Goal: Task Accomplishment & Management: Manage account settings

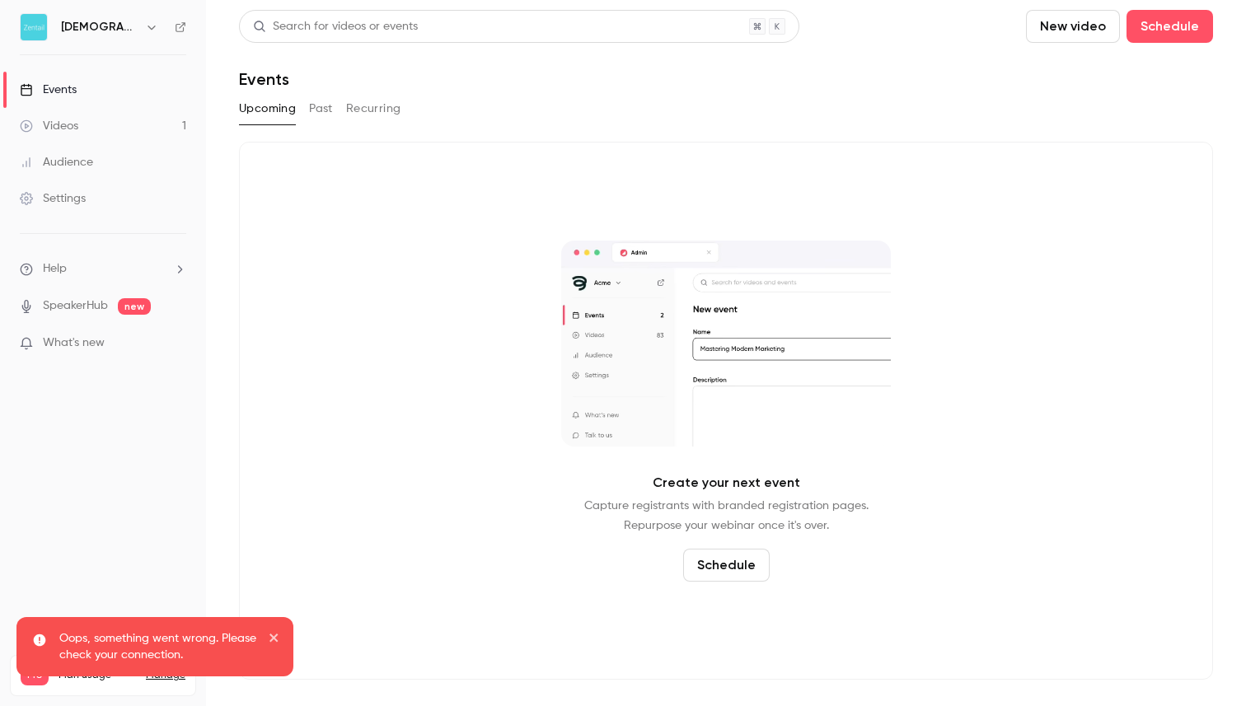
click at [273, 642] on icon "close" at bounding box center [275, 637] width 12 height 13
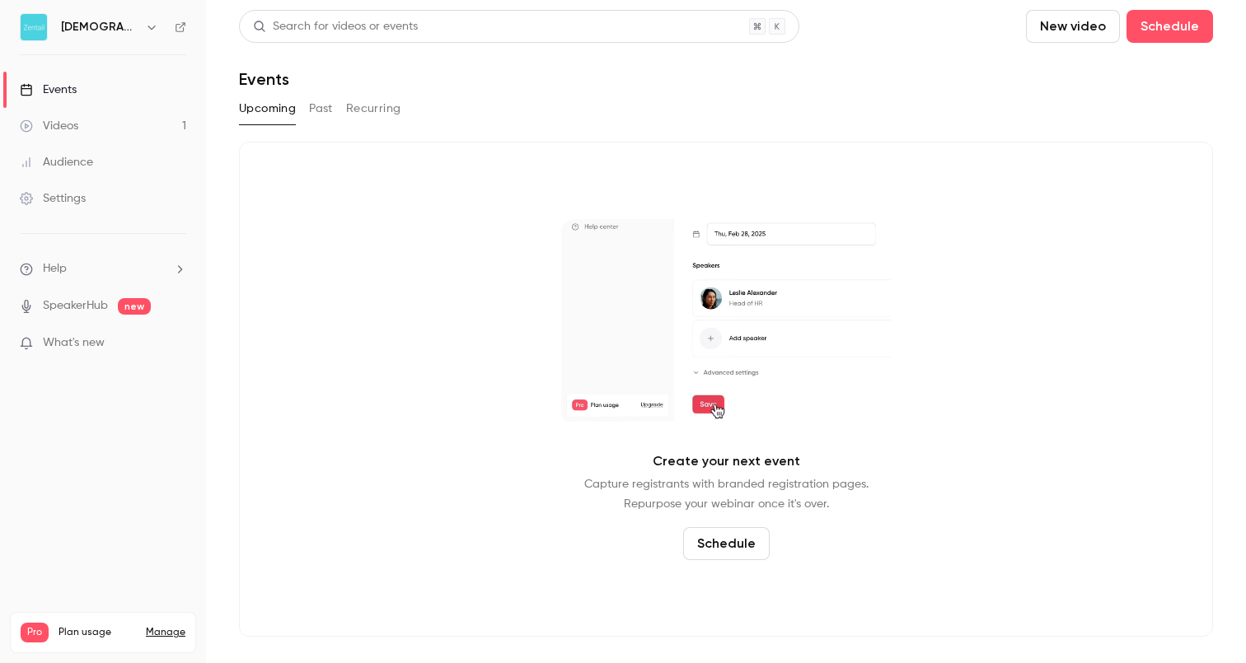
click at [54, 89] on div "Events" at bounding box center [48, 90] width 57 height 16
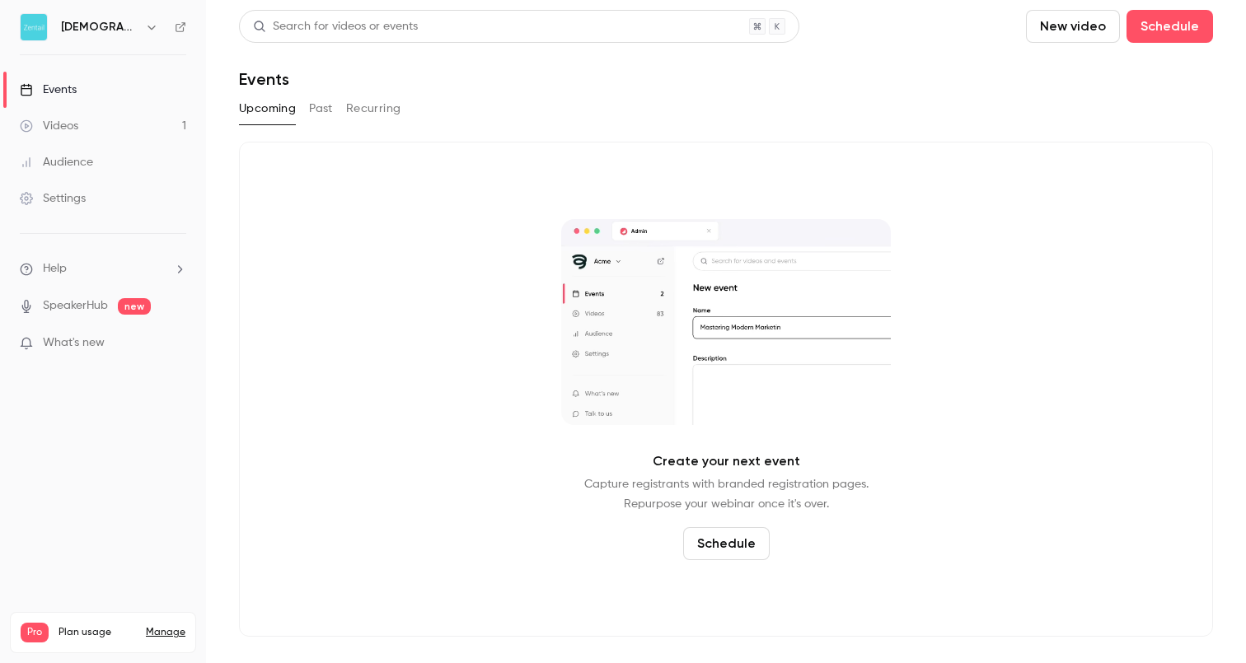
click at [328, 108] on button "Past" at bounding box center [321, 109] width 24 height 26
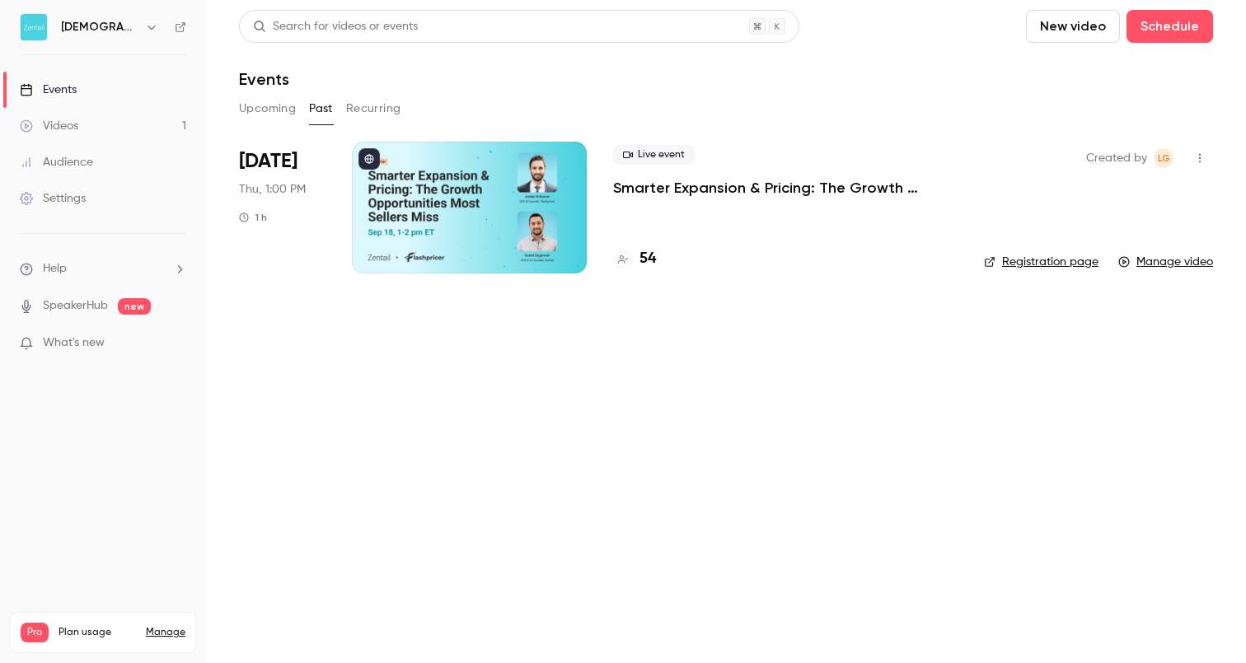
click at [511, 232] on div at bounding box center [469, 208] width 235 height 132
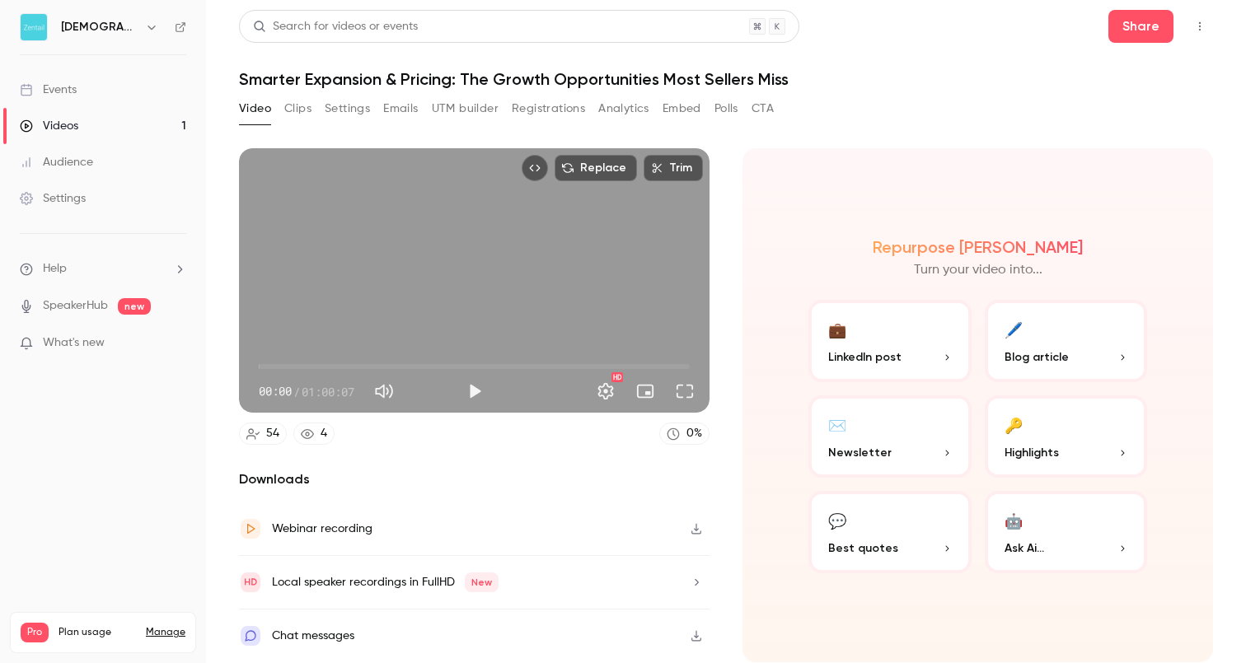
click at [557, 110] on button "Registrations" at bounding box center [548, 109] width 73 height 26
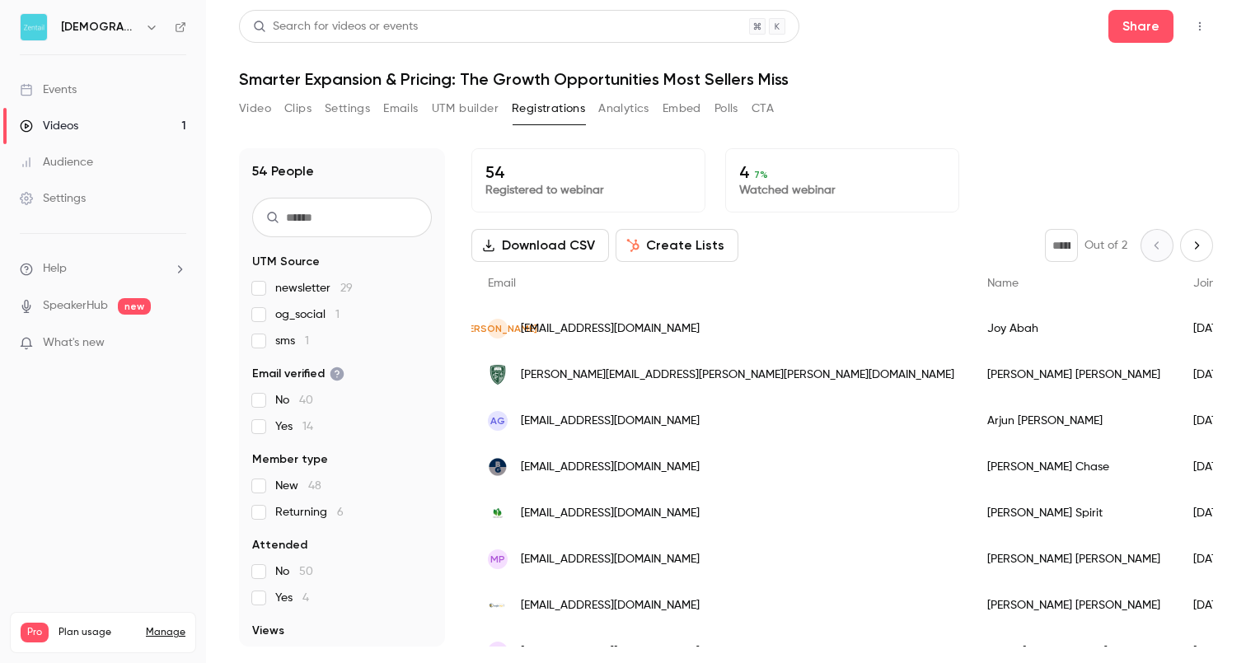
click at [616, 106] on button "Analytics" at bounding box center [623, 109] width 51 height 26
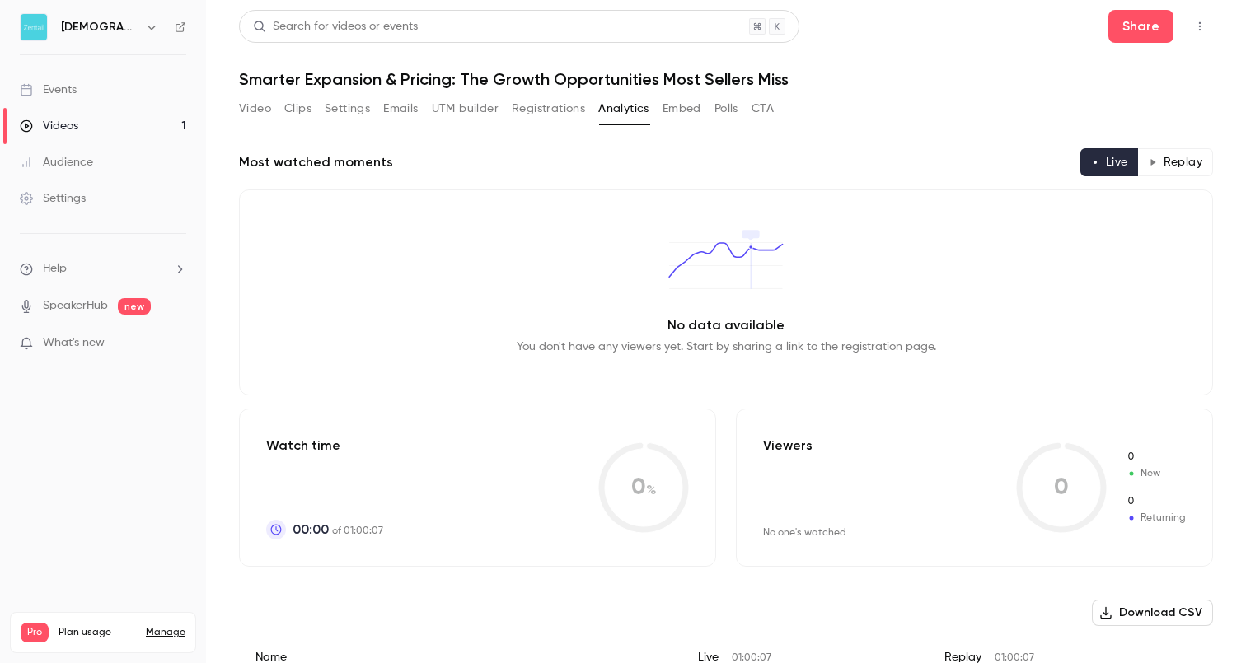
click at [298, 109] on button "Clips" at bounding box center [297, 109] width 27 height 26
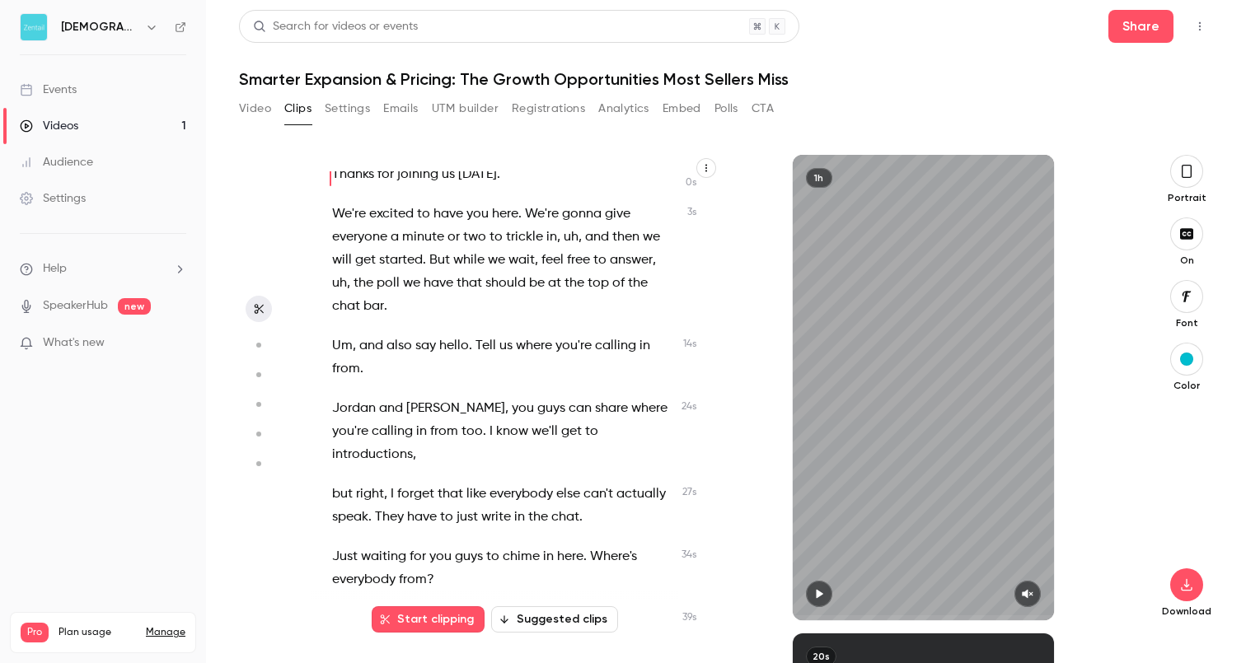
scroll to position [1, 0]
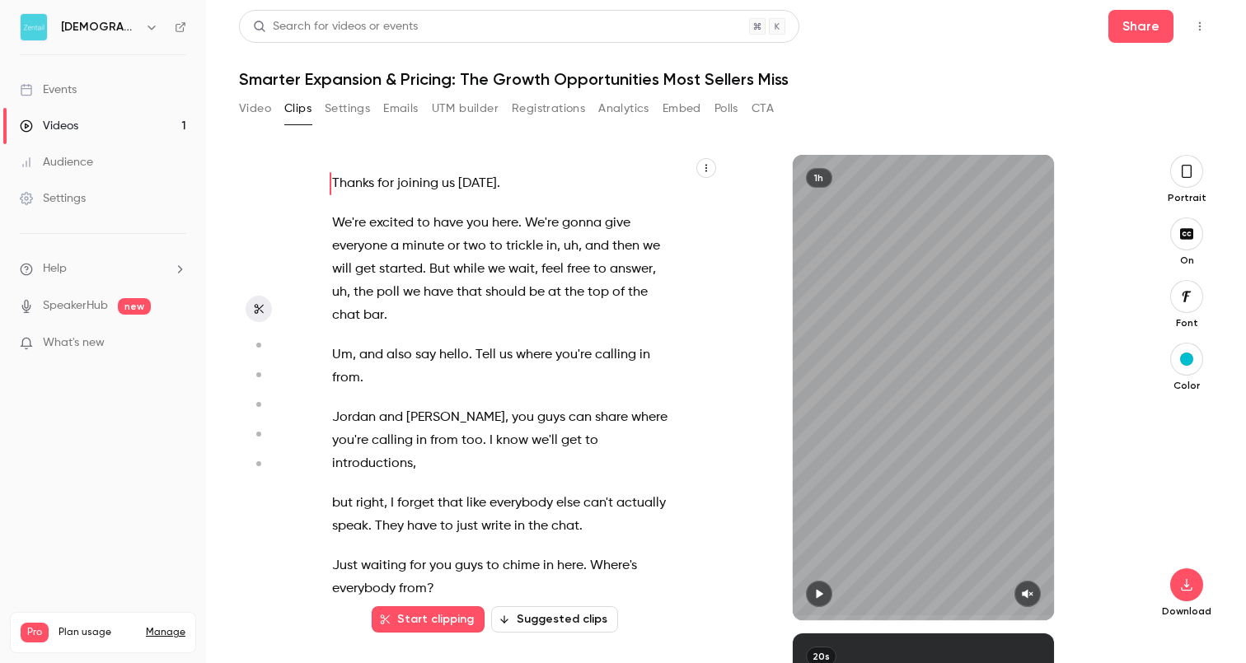
click at [551, 617] on button "Suggested clips" at bounding box center [554, 620] width 127 height 26
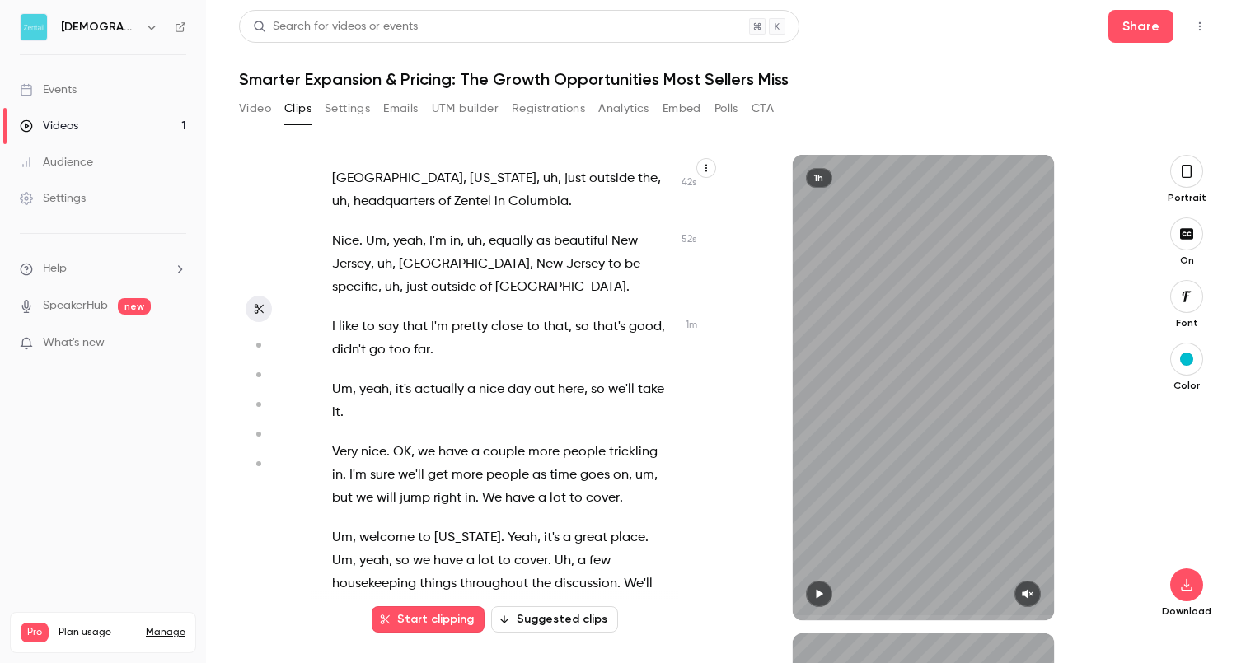
scroll to position [513, 0]
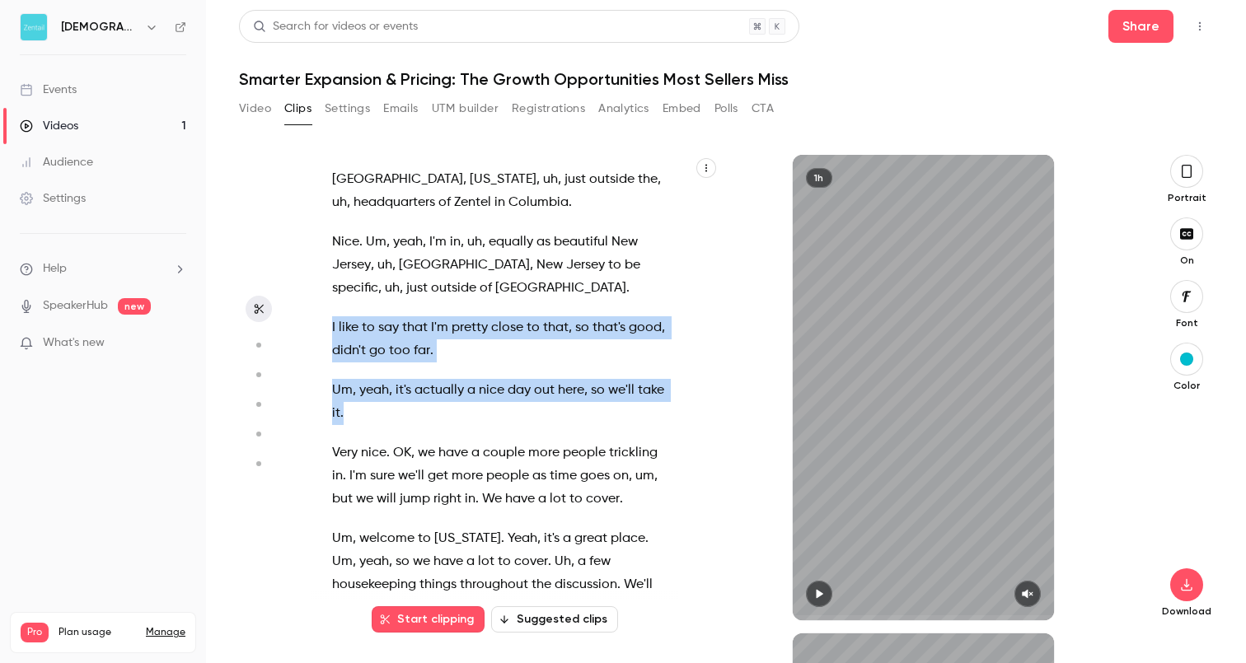
drag, startPoint x: 332, startPoint y: 303, endPoint x: 441, endPoint y: 385, distance: 136.0
click at [441, 385] on div "Thanks for joining us [DATE] . We're excited to have you here . We're gonna giv…" at bounding box center [512, 395] width 400 height 449
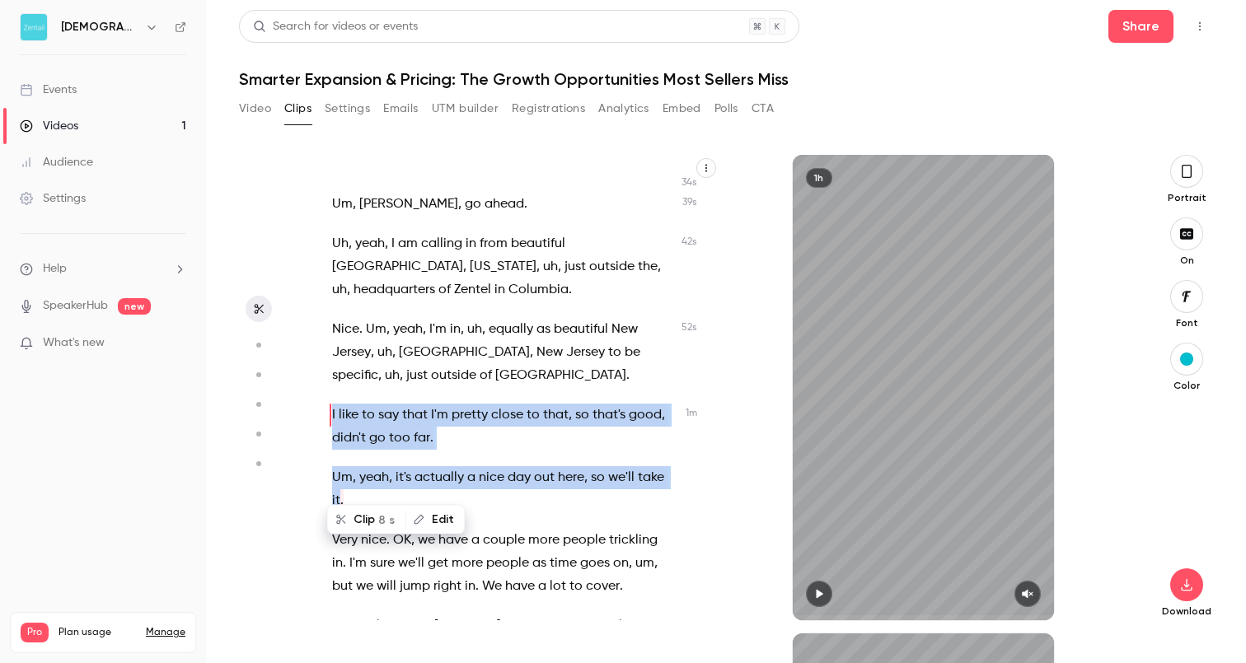
scroll to position [421, 0]
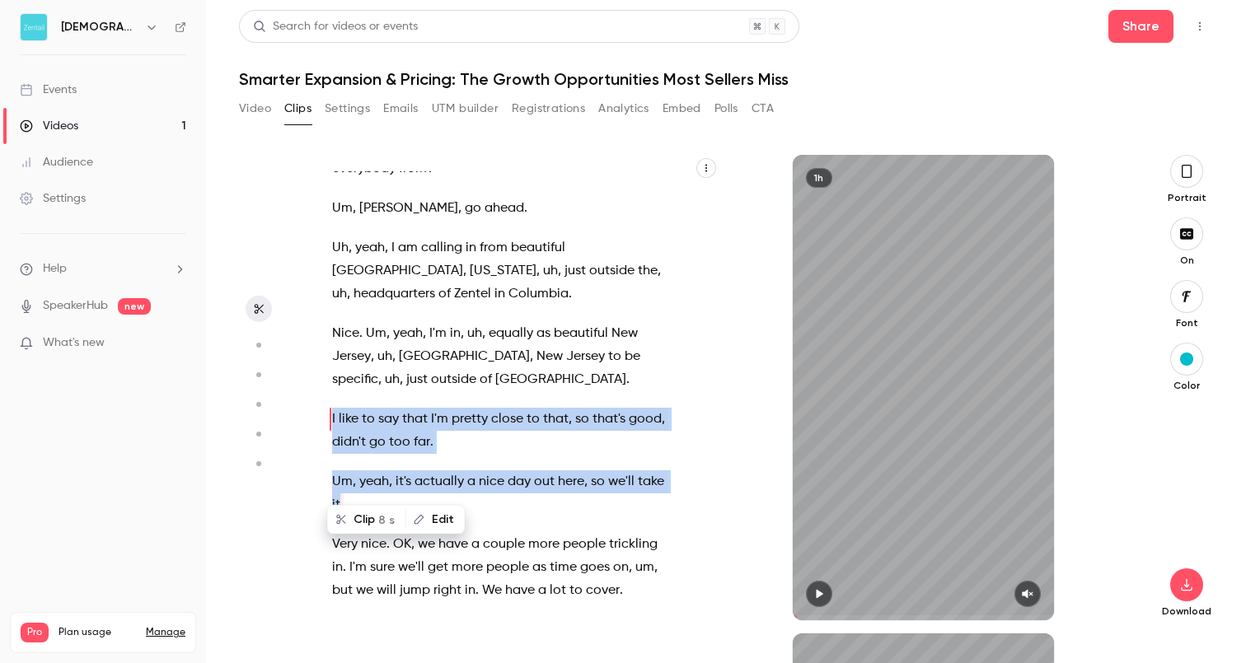
click at [375, 519] on button "Clip 8 s" at bounding box center [367, 520] width 76 height 26
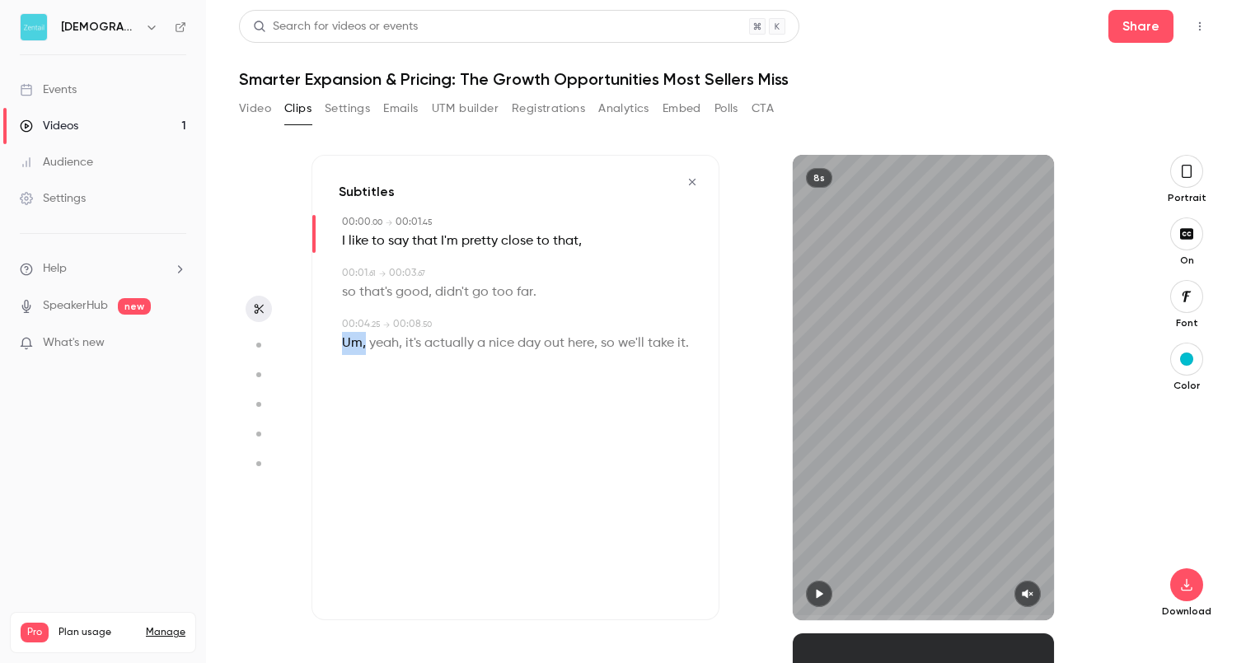
drag, startPoint x: 366, startPoint y: 345, endPoint x: 341, endPoint y: 345, distance: 24.7
click at [342, 345] on p "Um , yeah , it's actually a nice day out here , so we'll take it ." at bounding box center [515, 343] width 347 height 23
type input "***"
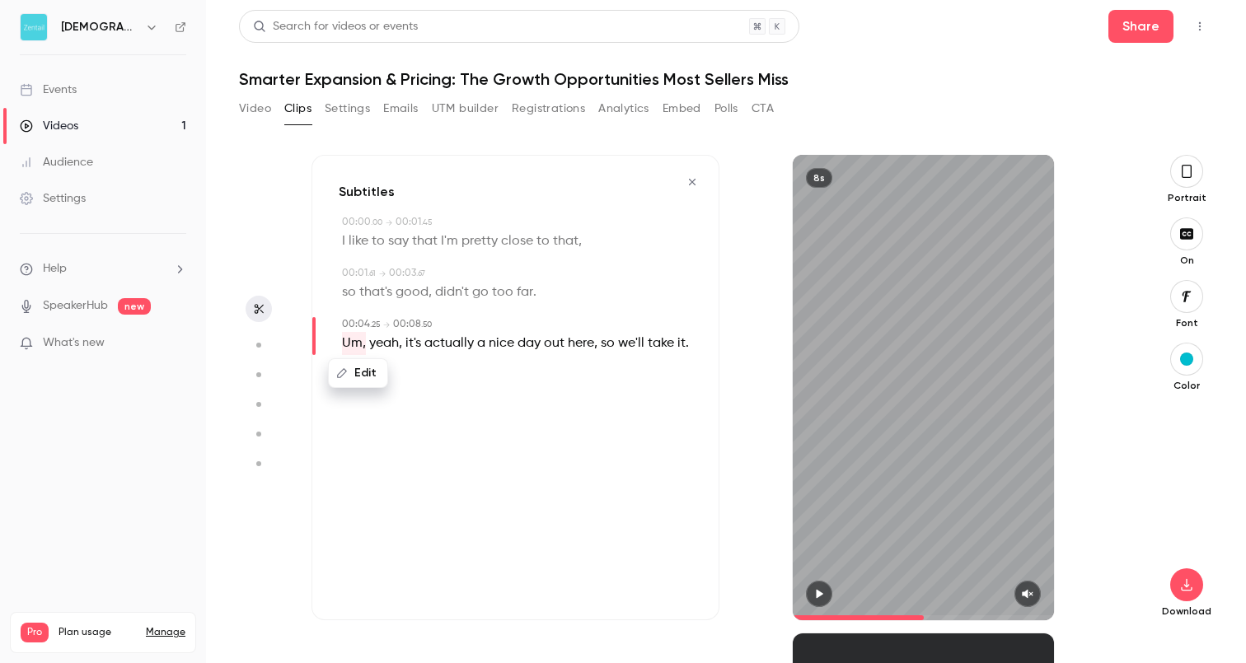
click at [355, 372] on button "Edit" at bounding box center [358, 373] width 57 height 26
click at [490, 383] on button "Replace" at bounding box center [505, 379] width 74 height 33
drag, startPoint x: 377, startPoint y: 345, endPoint x: 350, endPoint y: 343, distance: 27.2
click at [350, 343] on p "yeah , it's actually a nice day out here , so we'll take it ." at bounding box center [502, 343] width 320 height 23
type input "***"
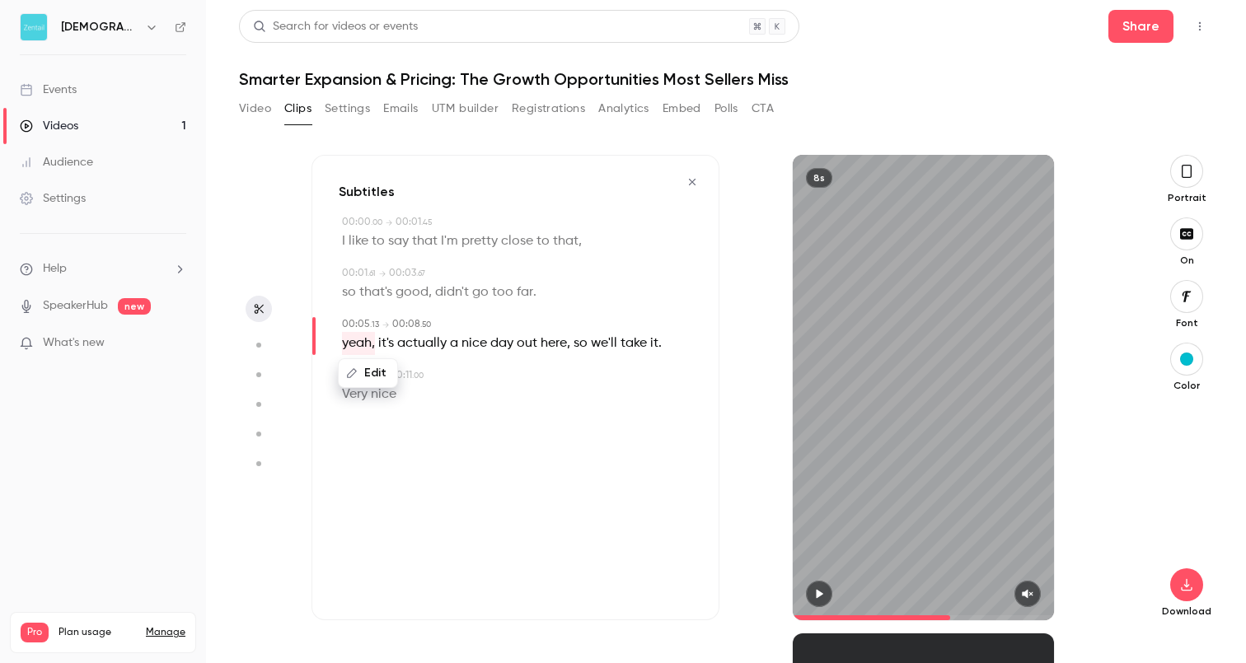
click at [354, 366] on button "Edit" at bounding box center [368, 373] width 57 height 26
type input "*****"
click at [505, 379] on button "Replace" at bounding box center [505, 379] width 74 height 33
click at [523, 377] on div "00:10 . 17 → 00:11 . 00" at bounding box center [517, 375] width 350 height 15
type input "***"
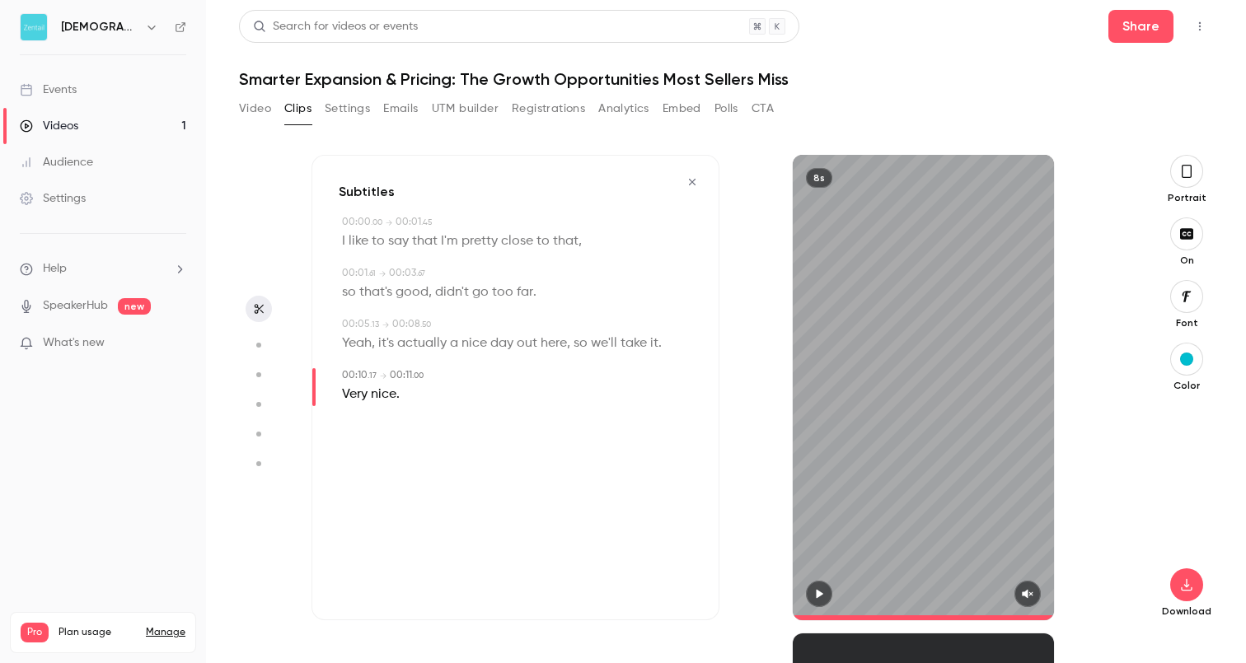
scroll to position [0, 0]
click at [1187, 178] on icon "button" at bounding box center [1186, 171] width 13 height 18
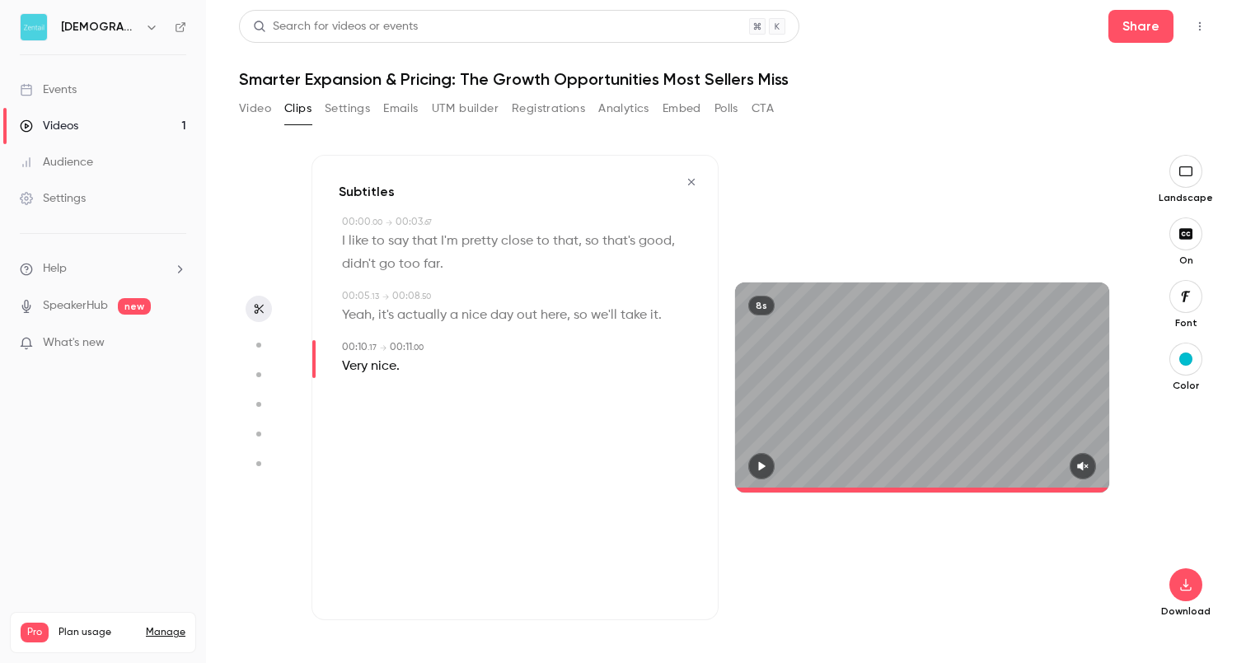
click at [1187, 180] on button "button" at bounding box center [1186, 171] width 33 height 33
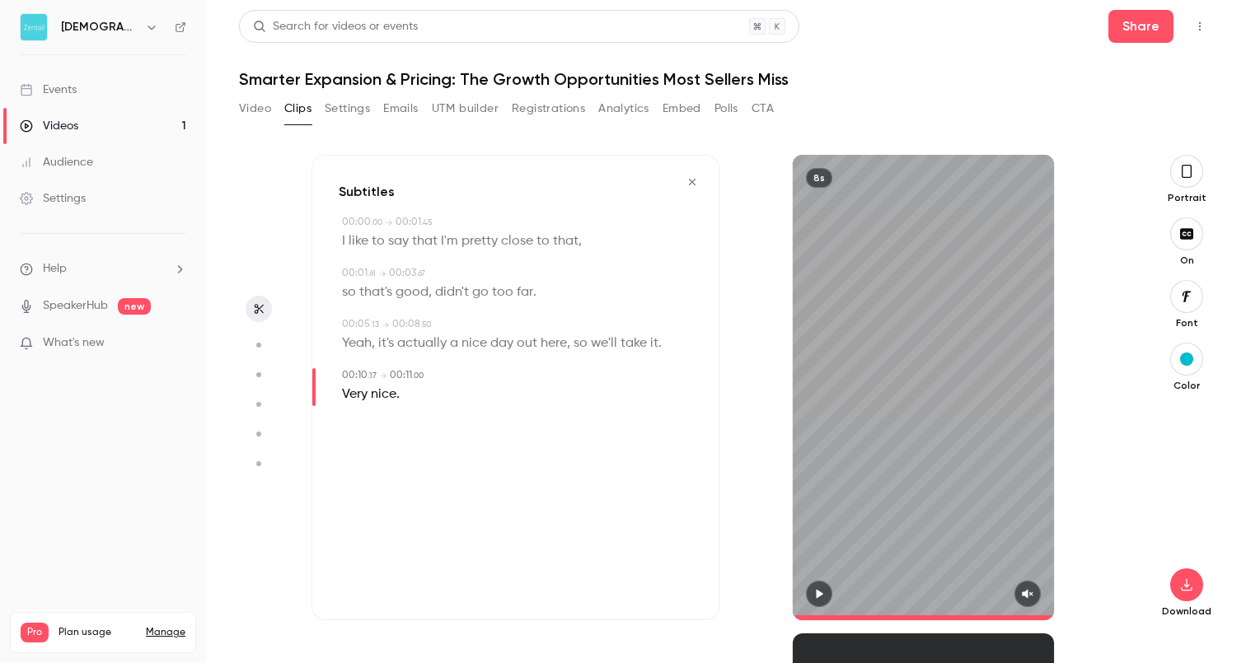
click at [1186, 237] on icon "button" at bounding box center [1186, 233] width 13 height 11
click at [1186, 237] on icon "button" at bounding box center [1187, 233] width 18 height 13
click at [1185, 298] on icon "button" at bounding box center [1187, 296] width 9 height 11
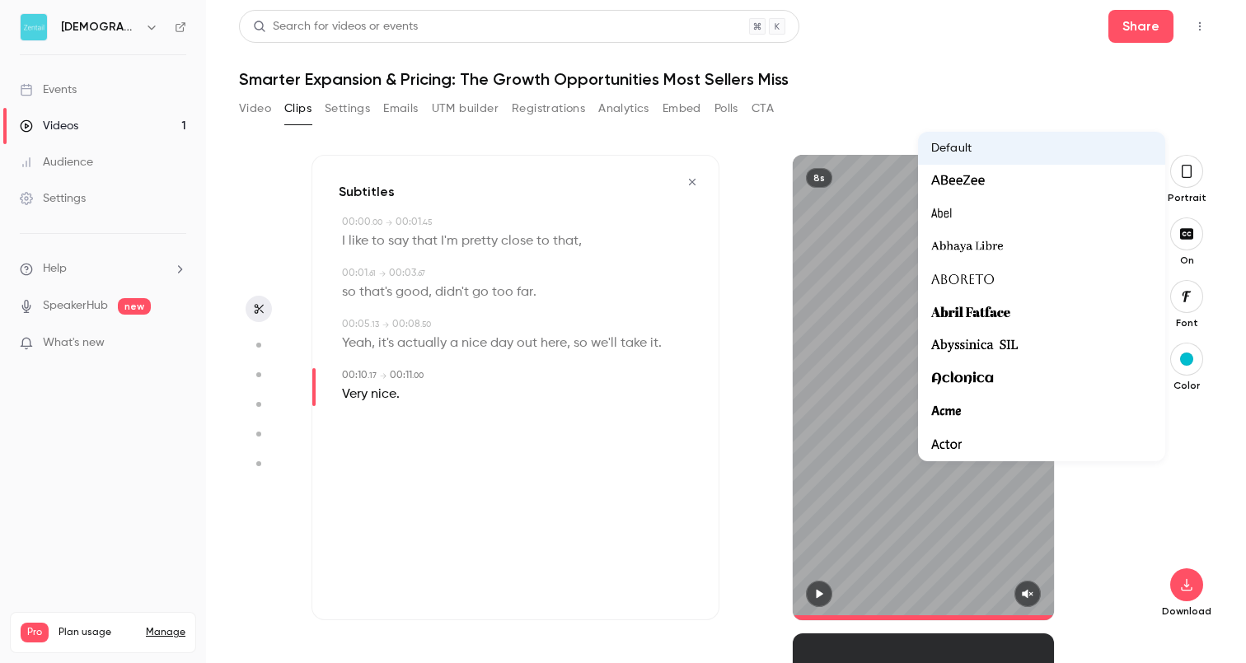
click at [1188, 302] on div at bounding box center [623, 331] width 1246 height 663
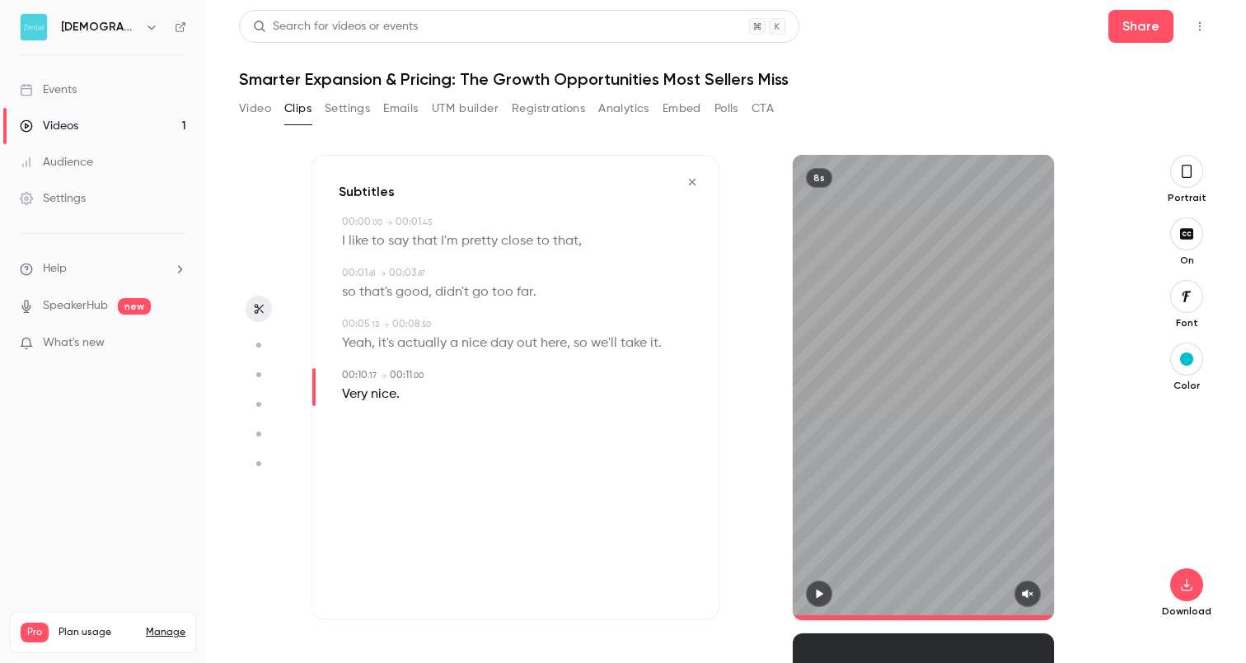
click at [1184, 363] on div "button" at bounding box center [1186, 359] width 13 height 13
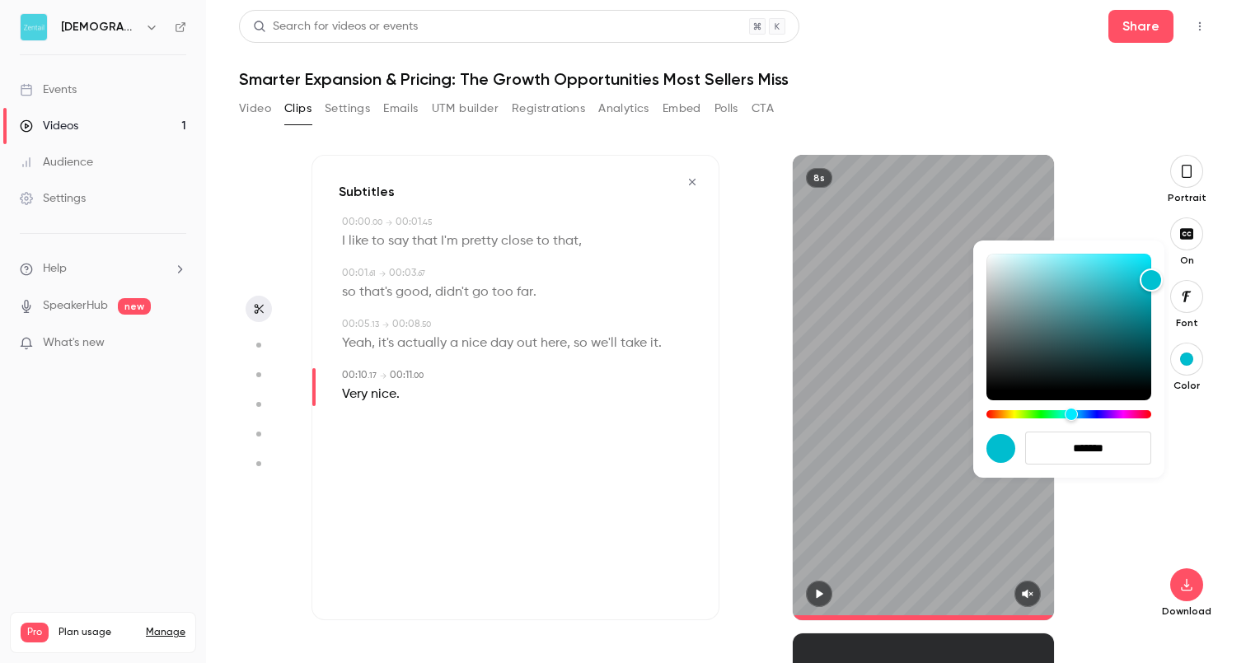
click at [1187, 363] on div at bounding box center [623, 331] width 1246 height 663
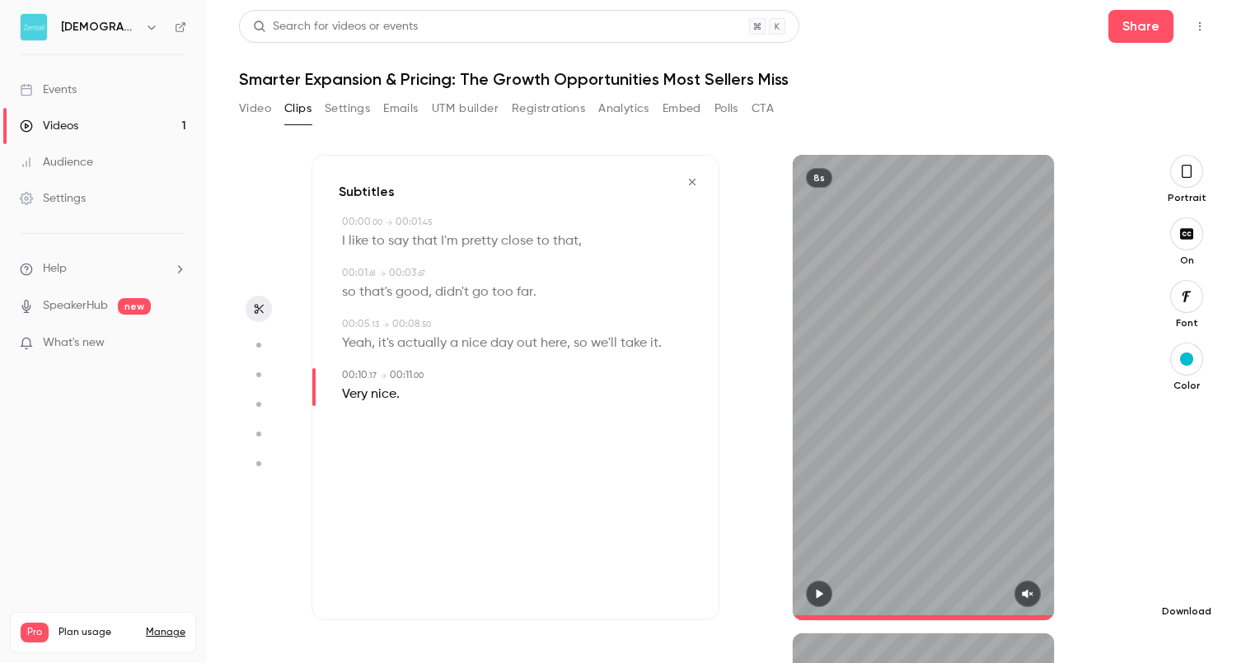
click at [1190, 590] on icon "button" at bounding box center [1186, 585] width 11 height 12
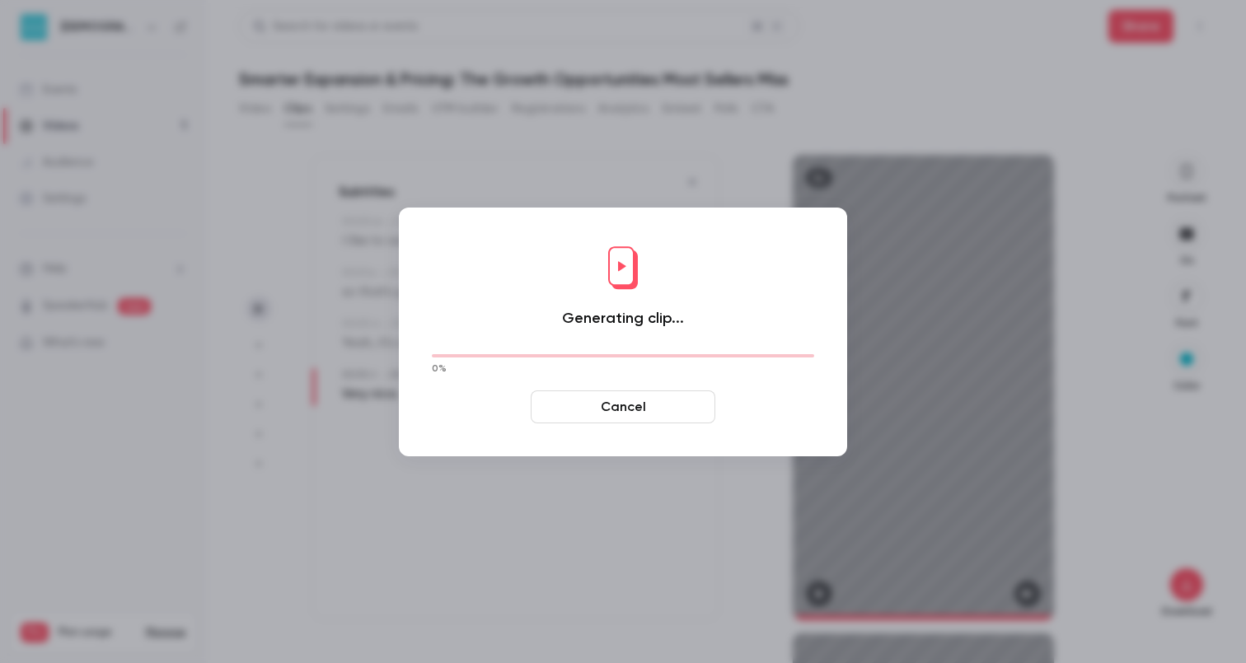
click at [680, 404] on button "Cancel" at bounding box center [623, 407] width 185 height 33
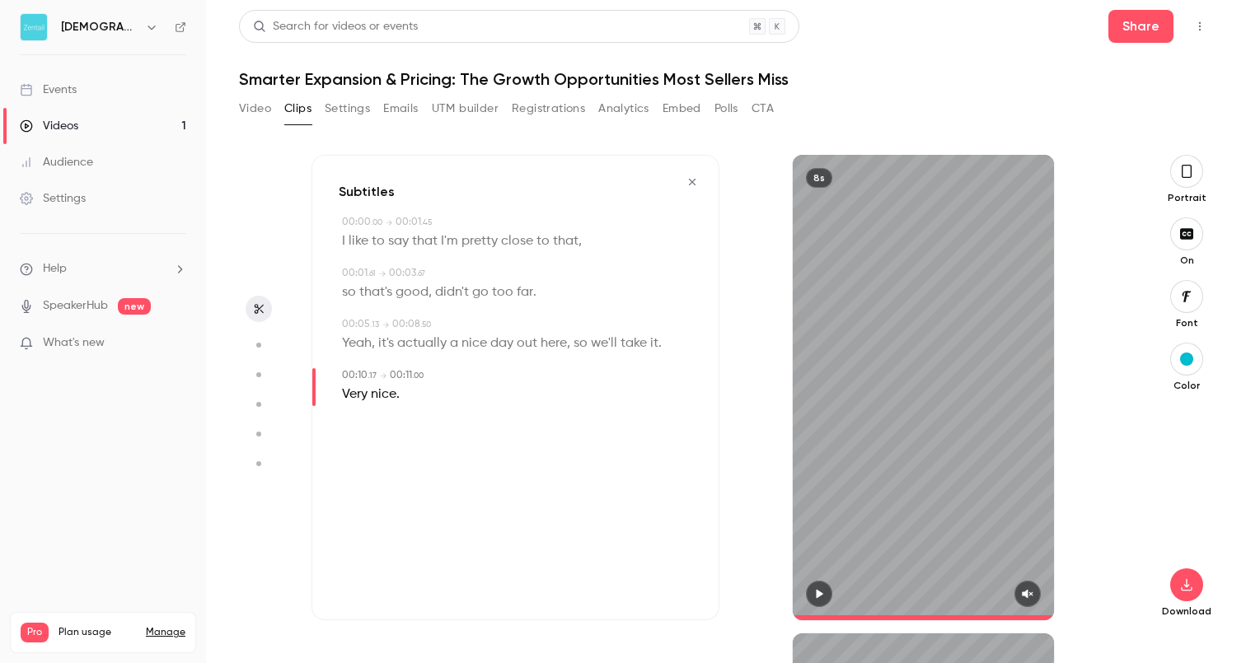
click at [247, 105] on button "Video" at bounding box center [255, 109] width 32 height 26
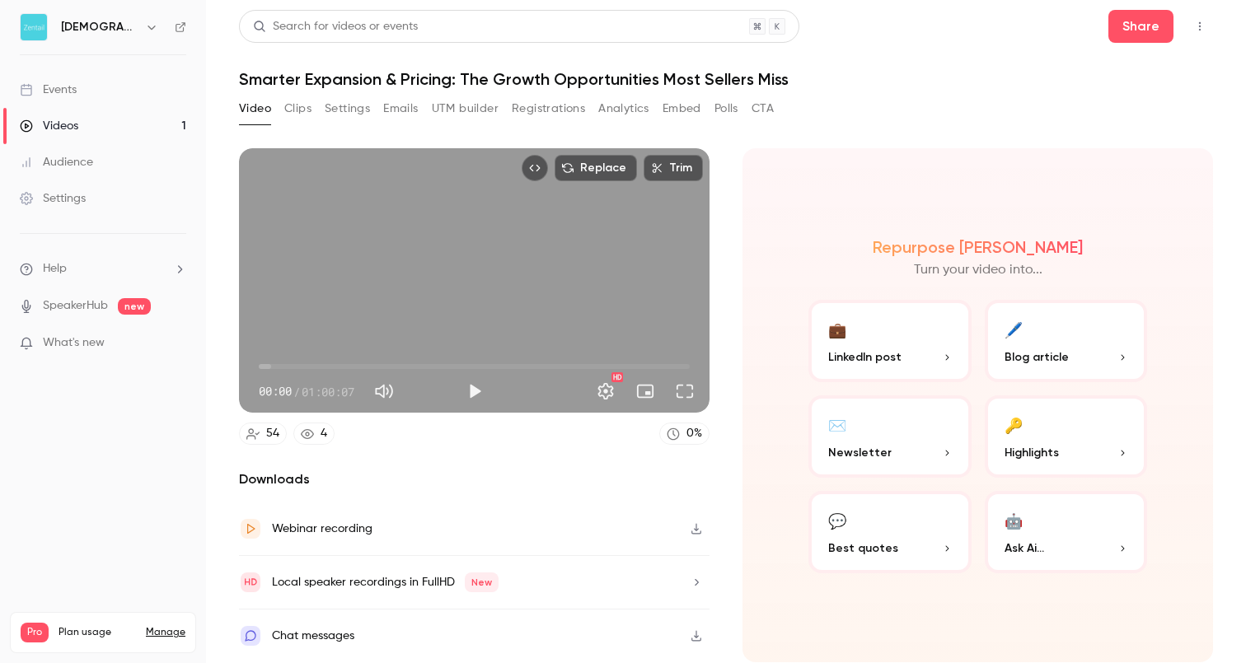
click at [692, 584] on icon "button" at bounding box center [696, 583] width 13 height 12
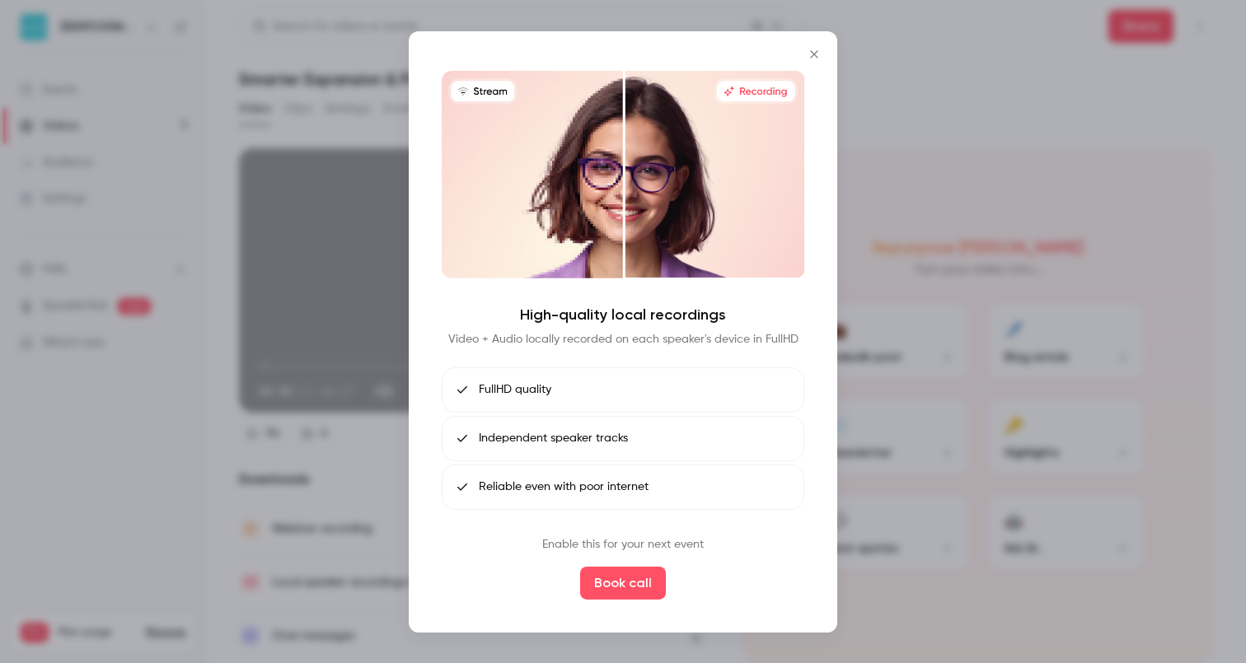
click at [807, 54] on icon "Close" at bounding box center [814, 53] width 20 height 13
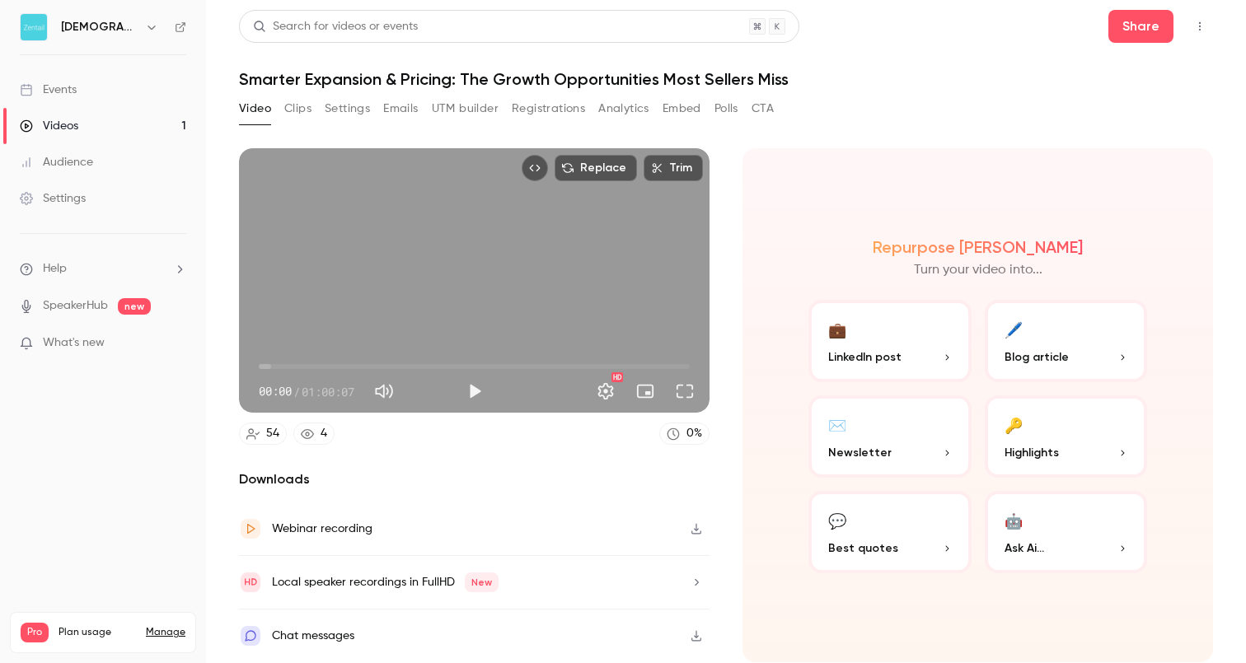
click at [719, 108] on button "Polls" at bounding box center [727, 109] width 24 height 26
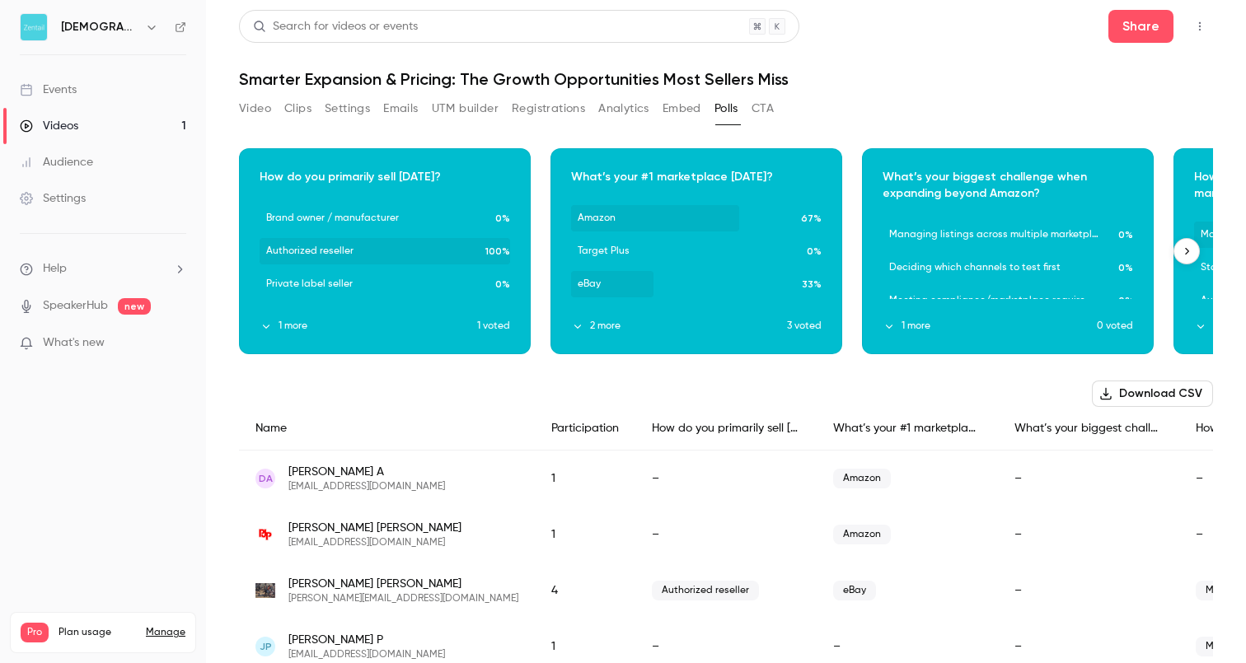
click at [1192, 253] on icon "button" at bounding box center [1187, 252] width 12 height 12
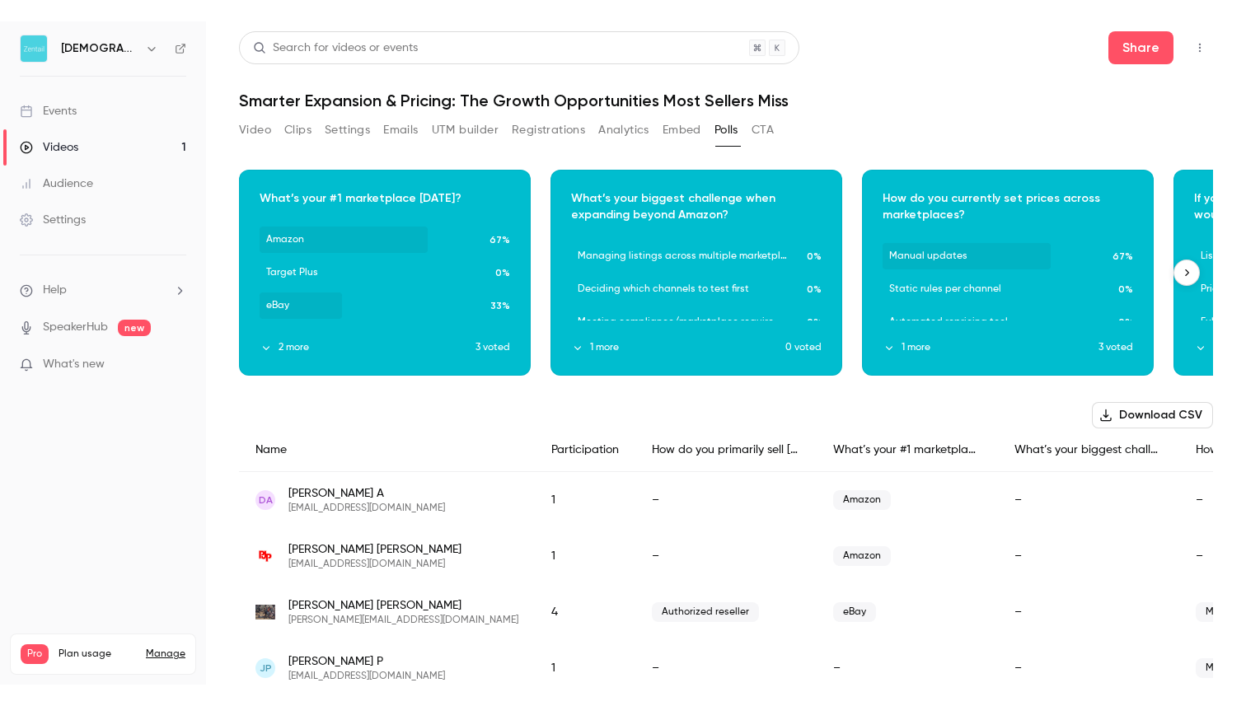
scroll to position [0, 312]
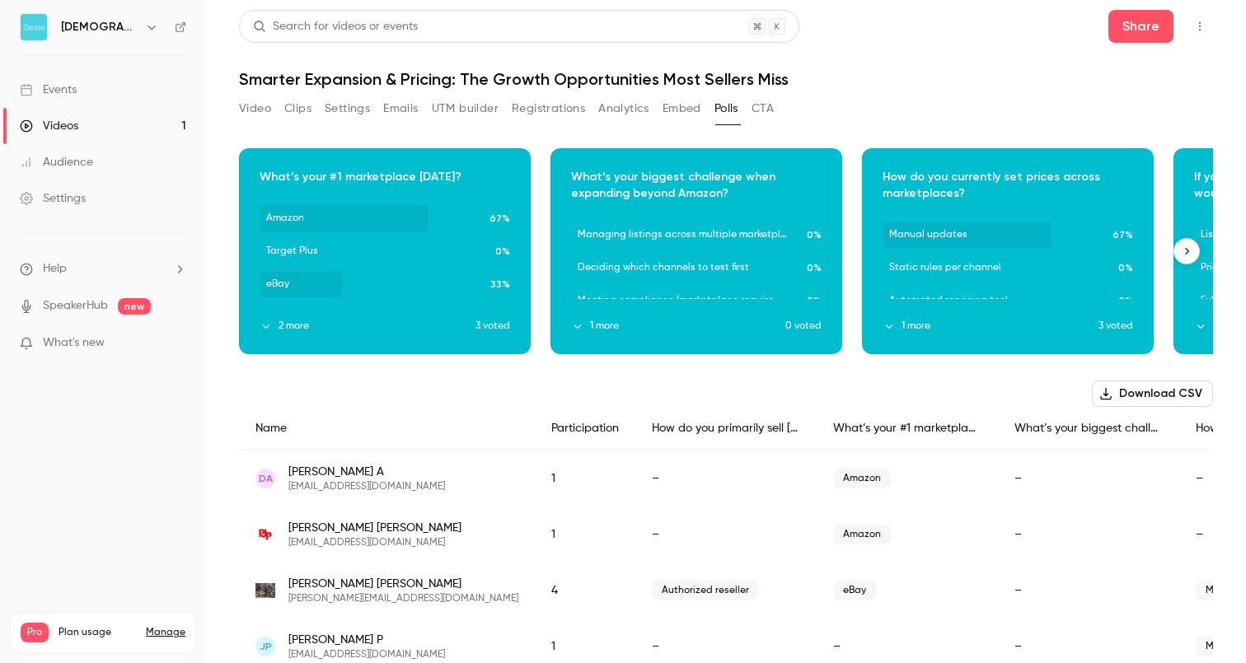
click at [712, 237] on div "Download image" at bounding box center [696, 251] width 290 height 204
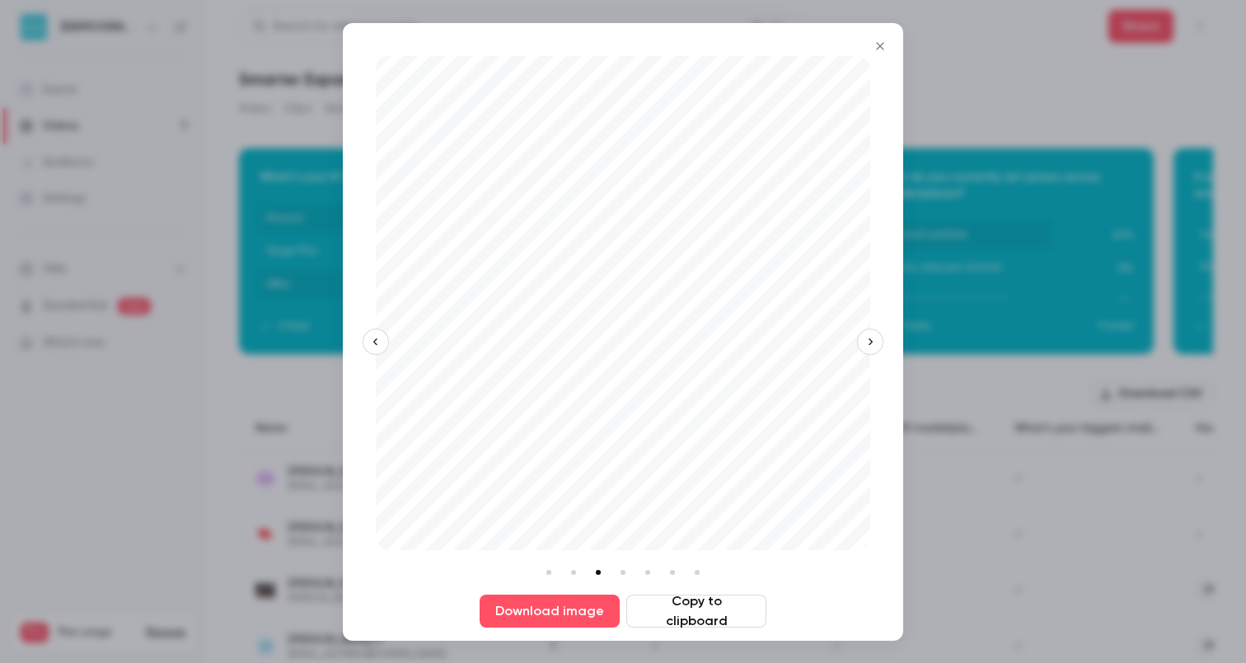
click at [885, 55] on button "Close" at bounding box center [880, 46] width 33 height 33
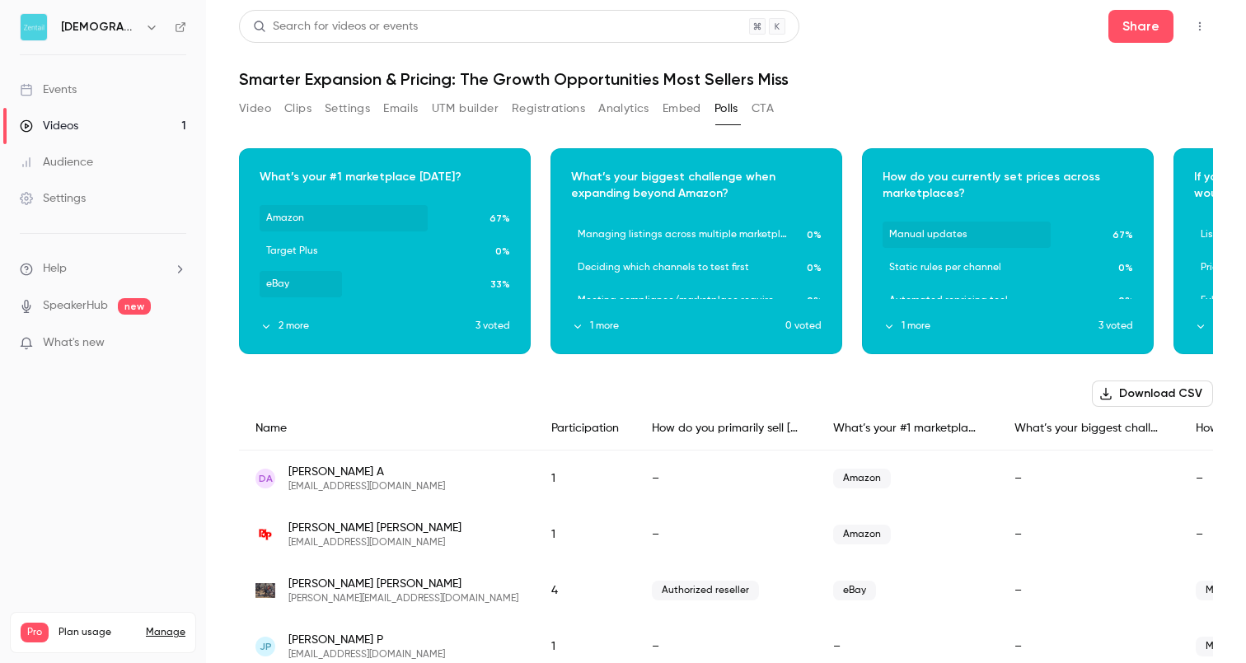
click at [263, 106] on button "Video" at bounding box center [255, 109] width 32 height 26
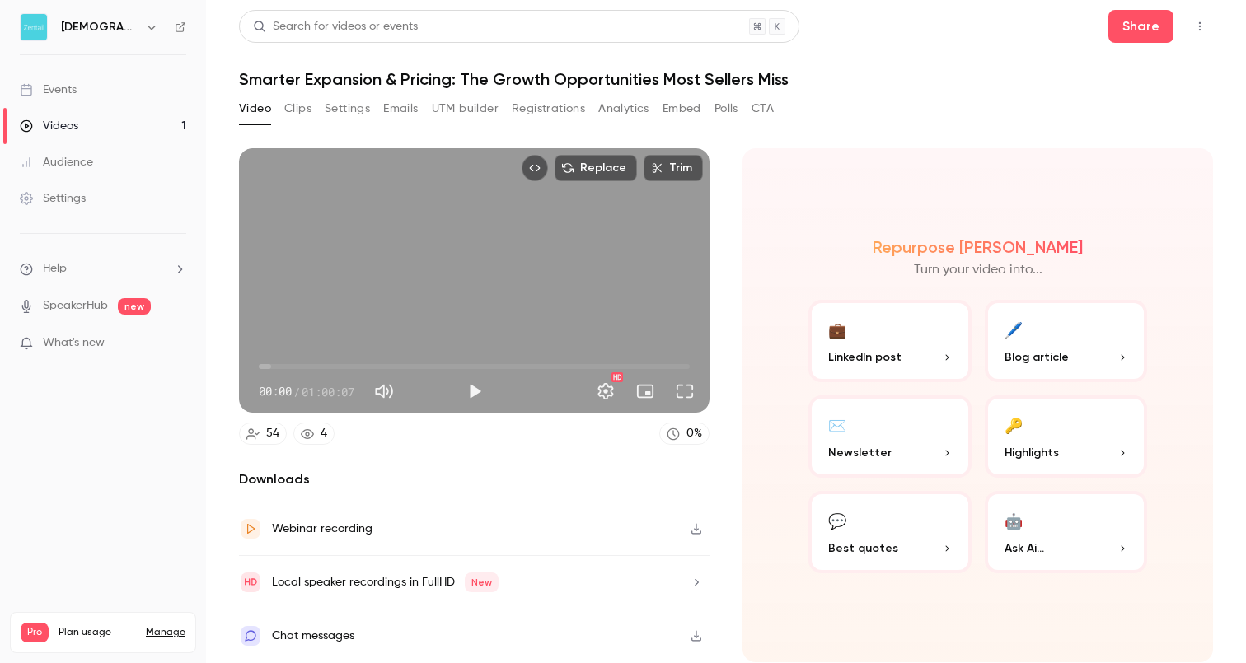
click at [306, 105] on button "Clips" at bounding box center [297, 109] width 27 height 26
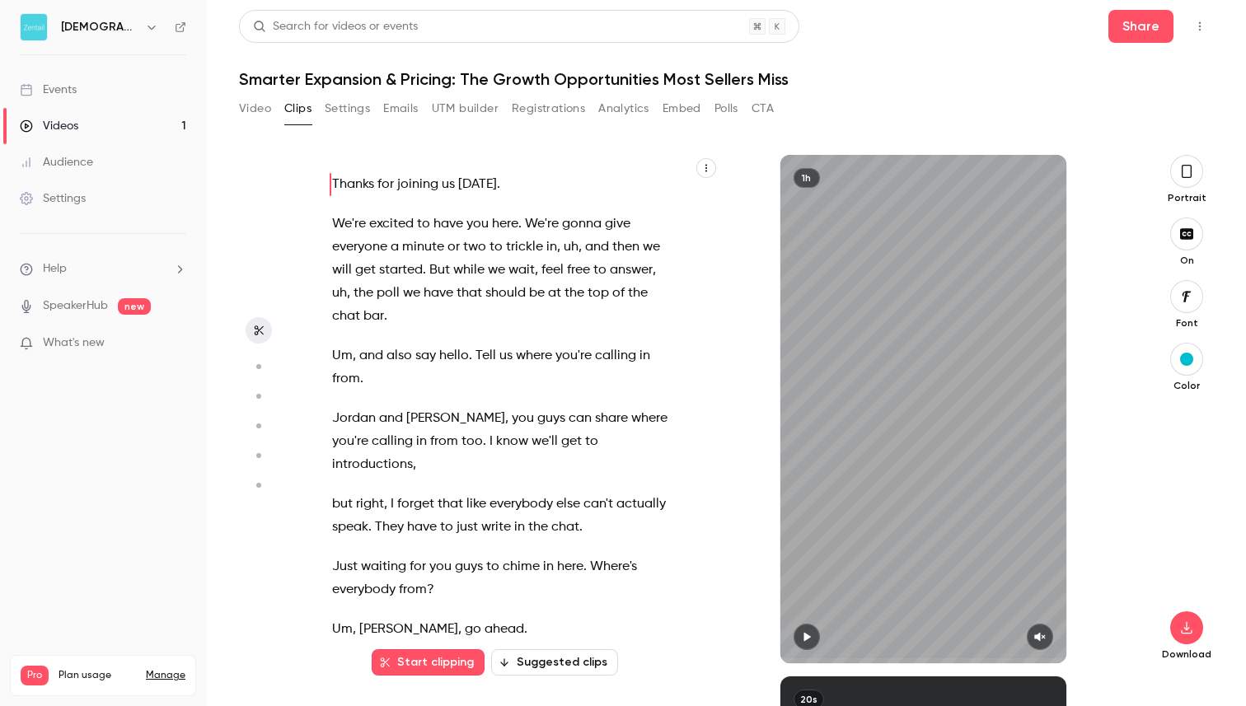
click at [78, 194] on div "Settings" at bounding box center [53, 198] width 66 height 16
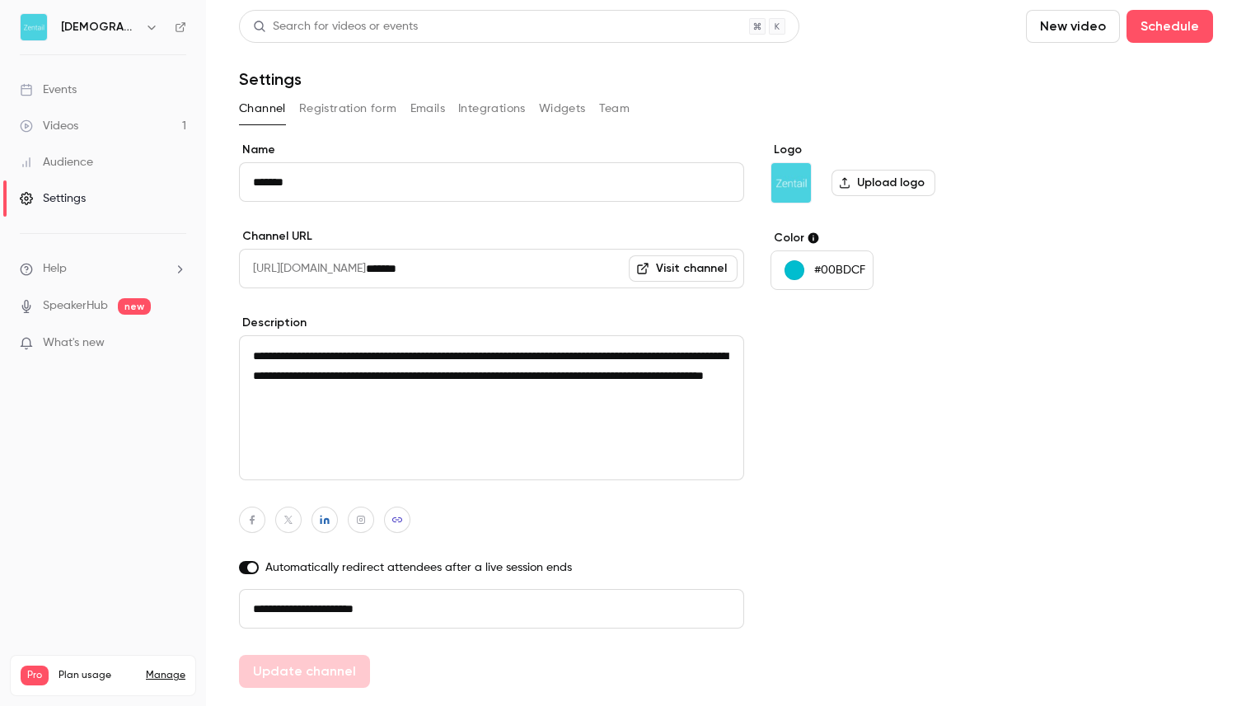
click at [606, 111] on button "Team" at bounding box center [614, 109] width 31 height 26
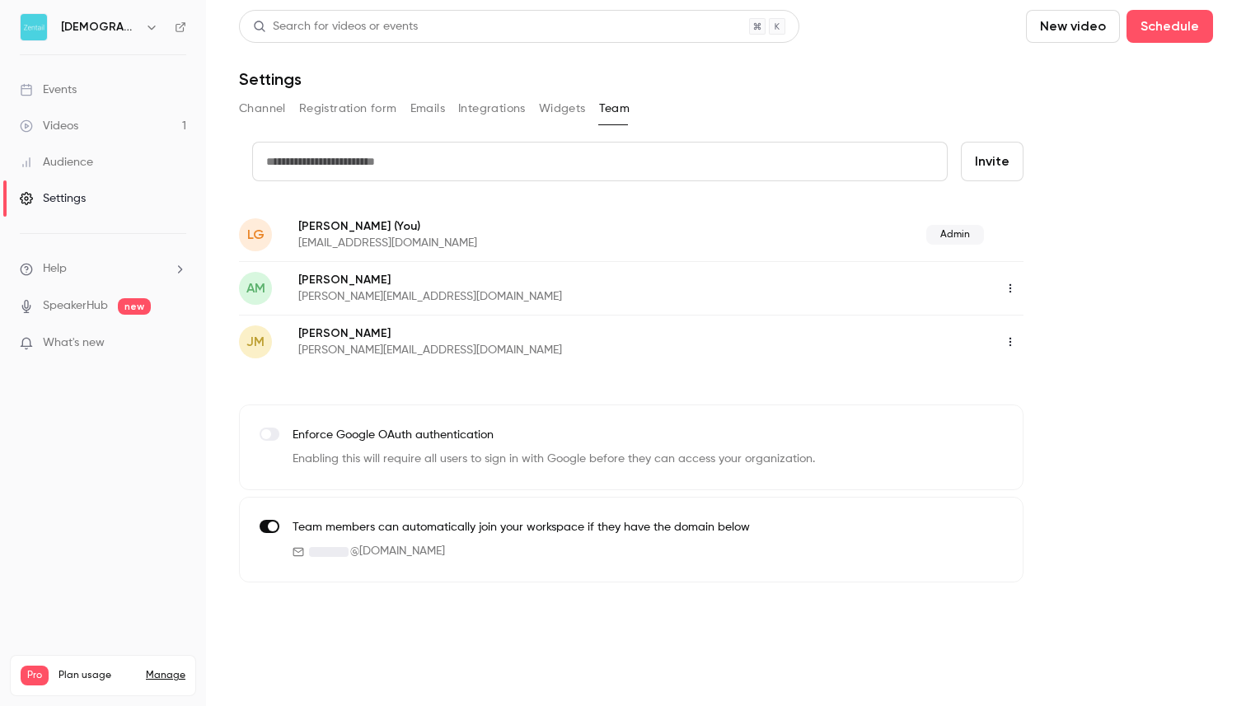
click at [472, 171] on input "text" at bounding box center [600, 162] width 696 height 40
paste input "**********"
click at [471, 166] on input "**********" at bounding box center [600, 162] width 696 height 40
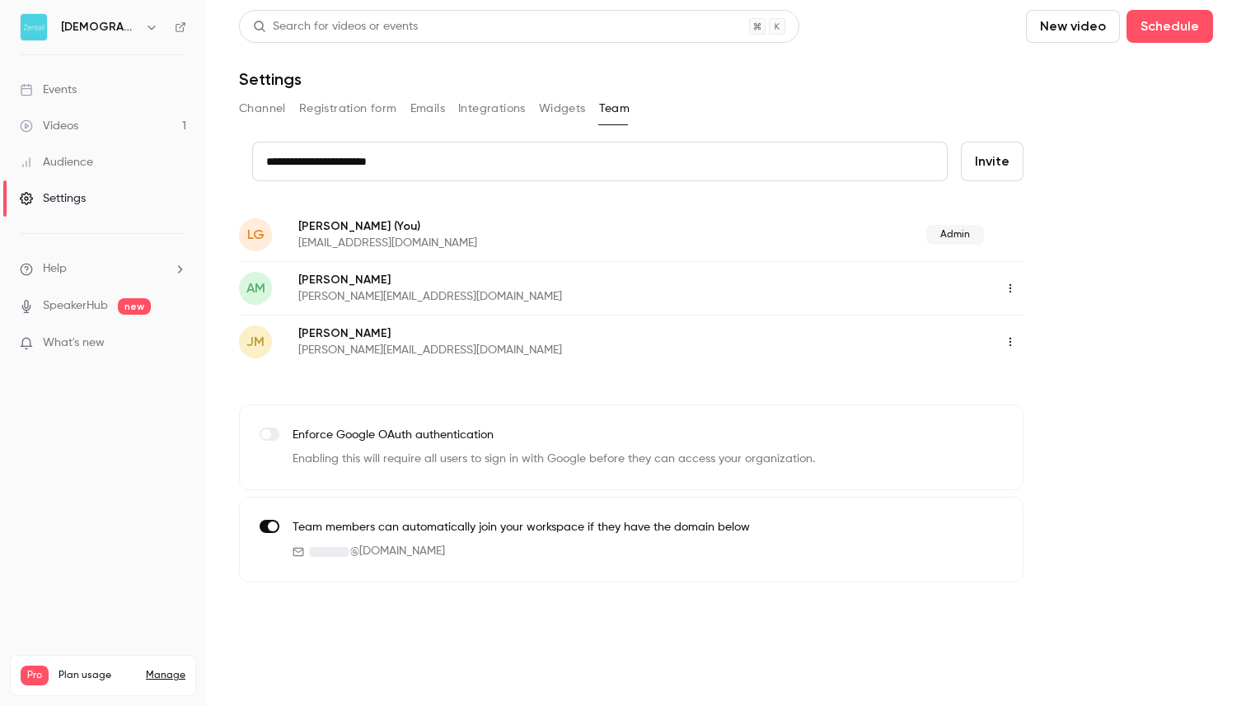
paste input "text"
type input "**********"
click at [977, 167] on button "Invite" at bounding box center [992, 162] width 63 height 40
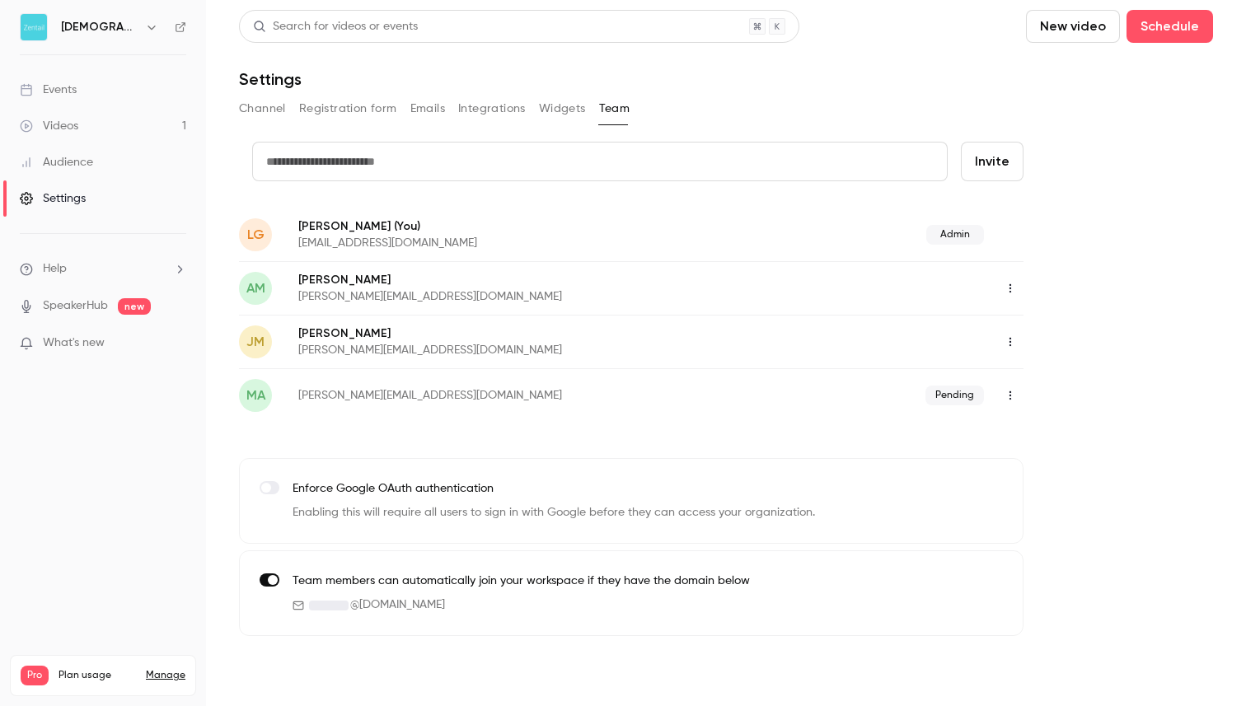
click at [276, 105] on button "Channel" at bounding box center [262, 109] width 47 height 26
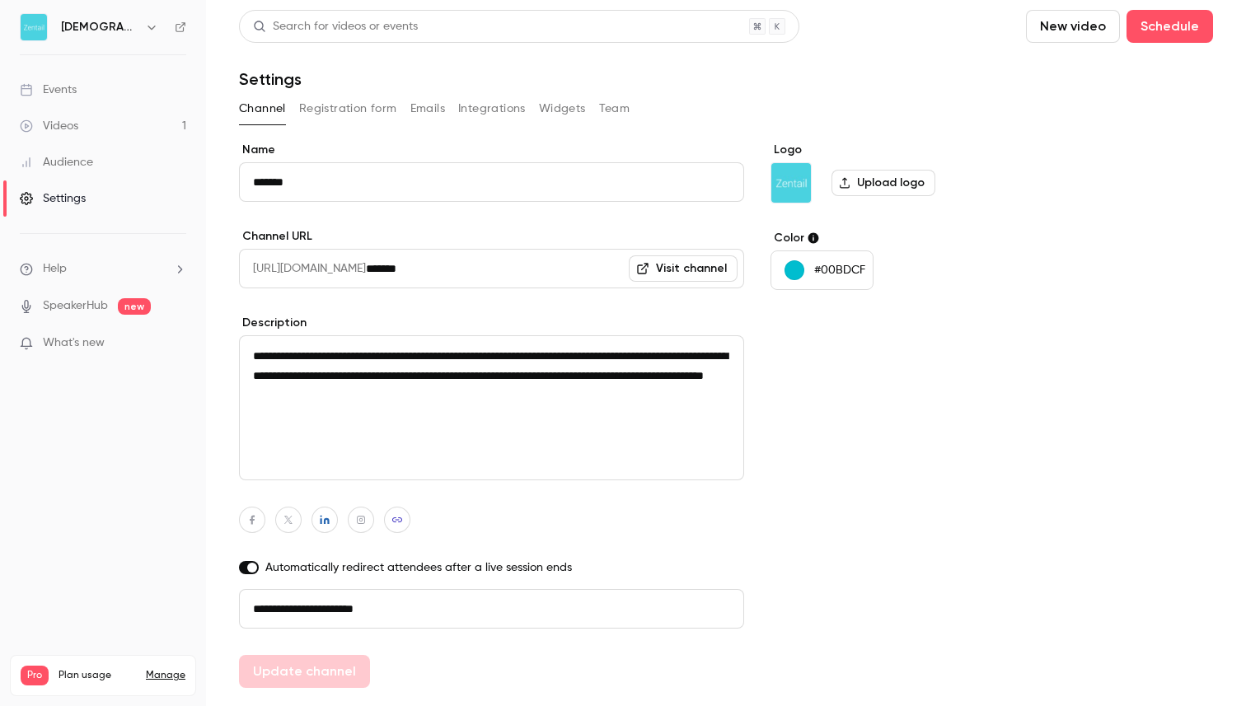
click at [99, 105] on link "Events" at bounding box center [103, 90] width 206 height 36
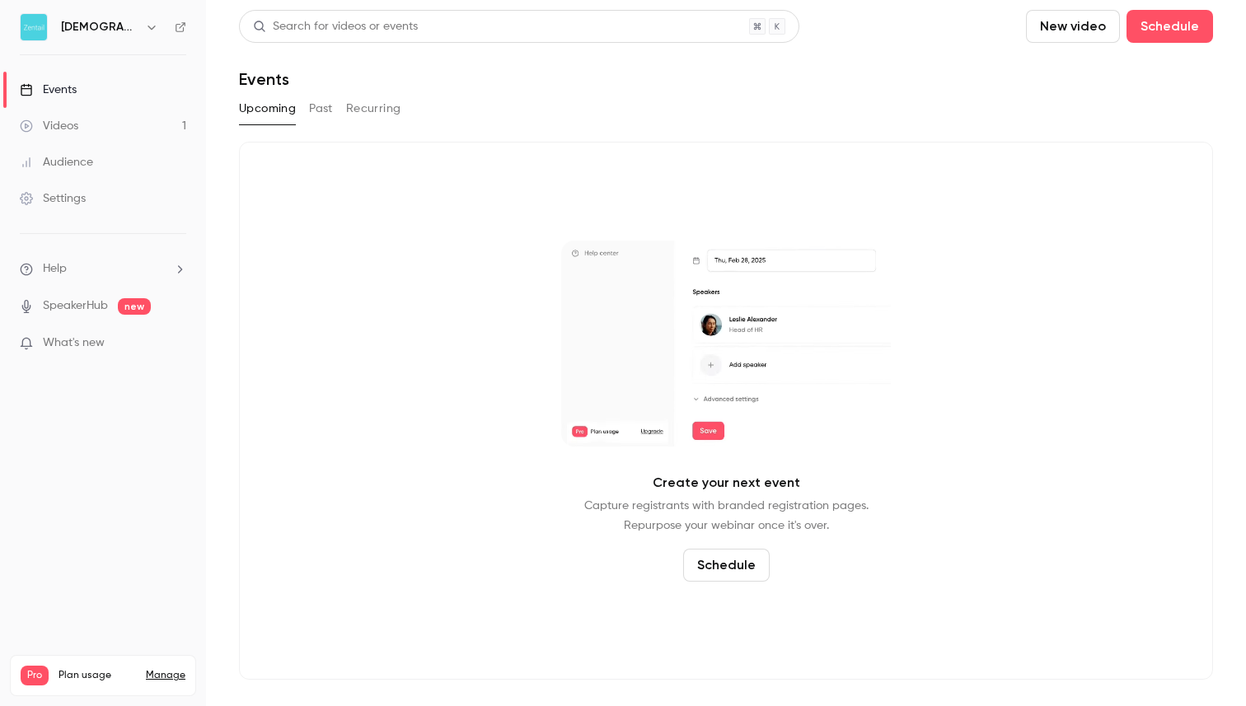
click at [312, 116] on button "Past" at bounding box center [321, 109] width 24 height 26
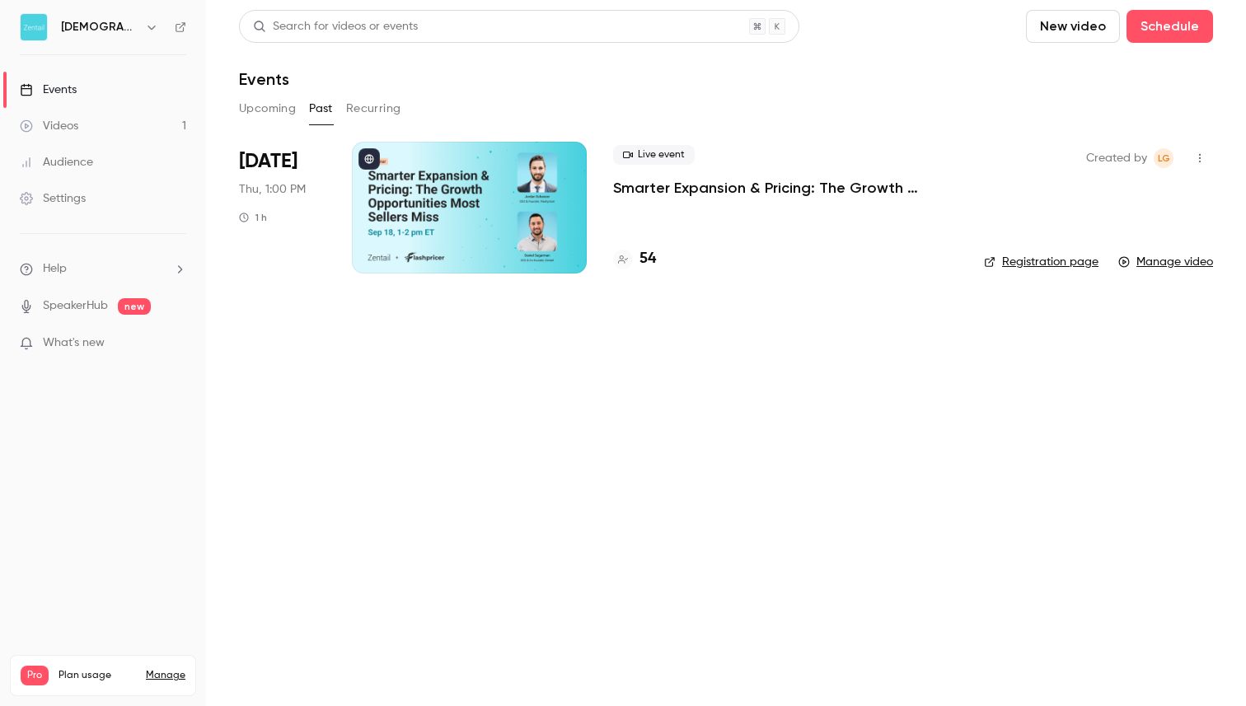
click at [415, 180] on div at bounding box center [469, 208] width 235 height 132
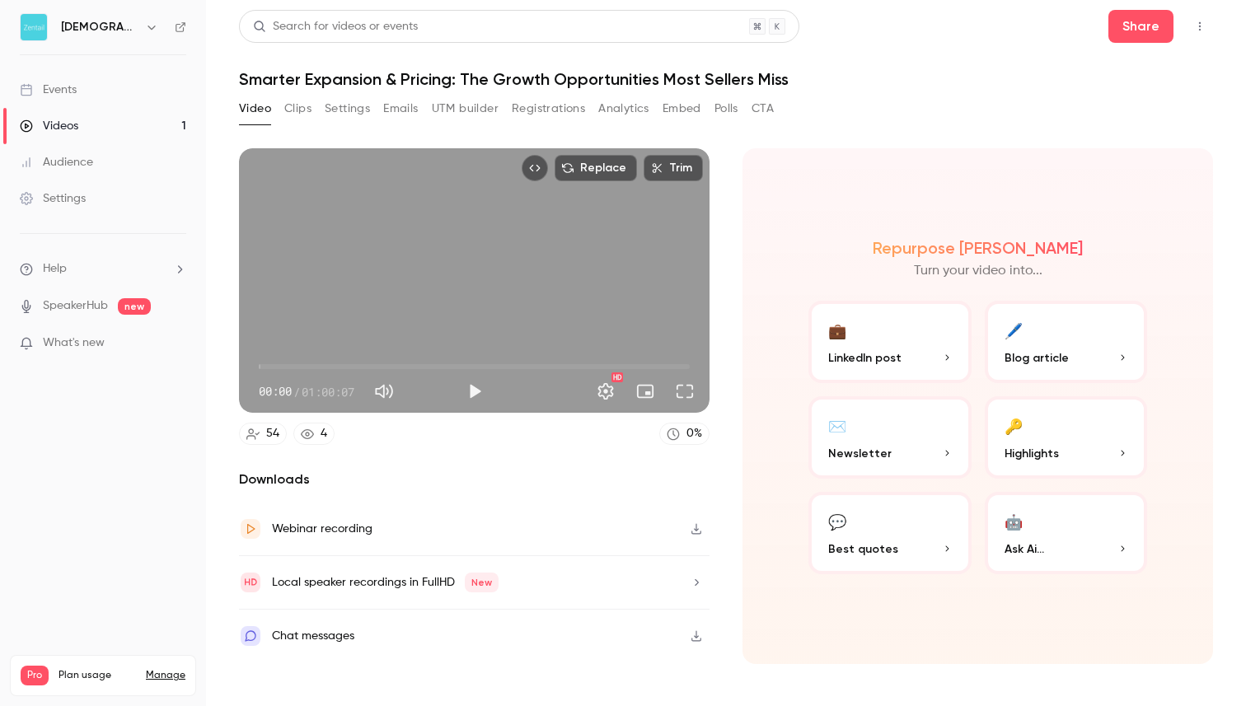
click at [289, 113] on button "Clips" at bounding box center [297, 109] width 27 height 26
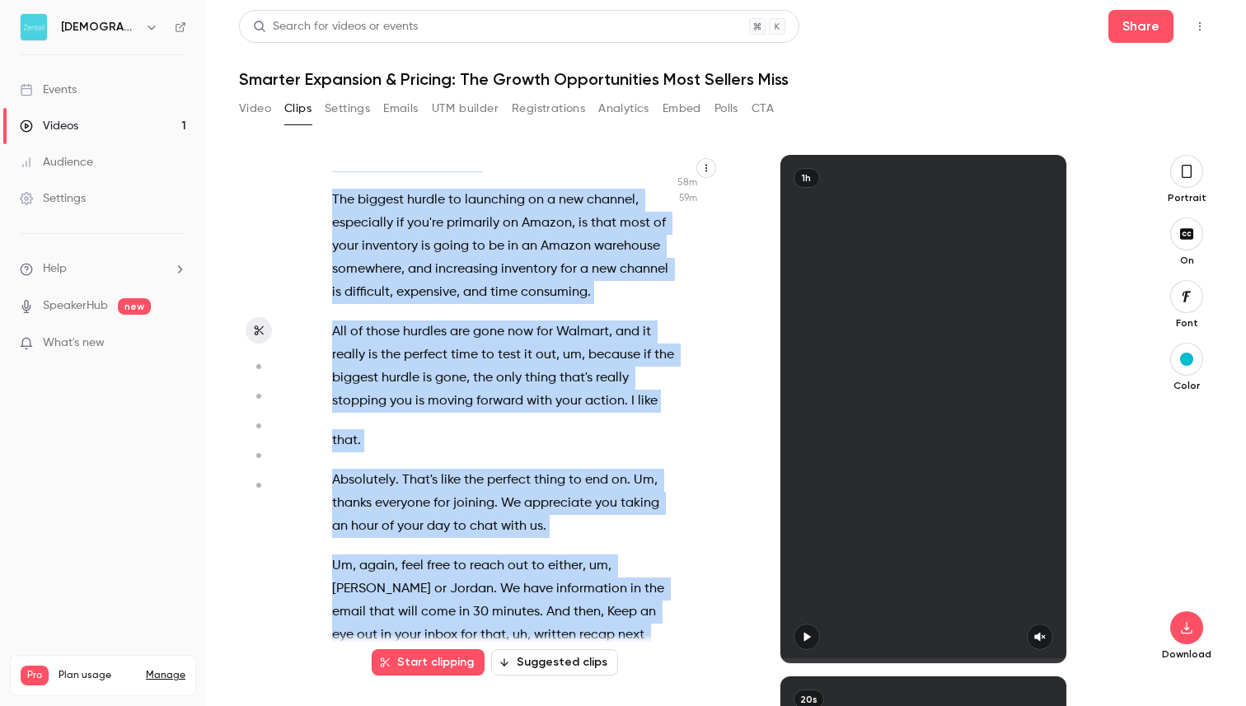
scroll to position [31622, 0]
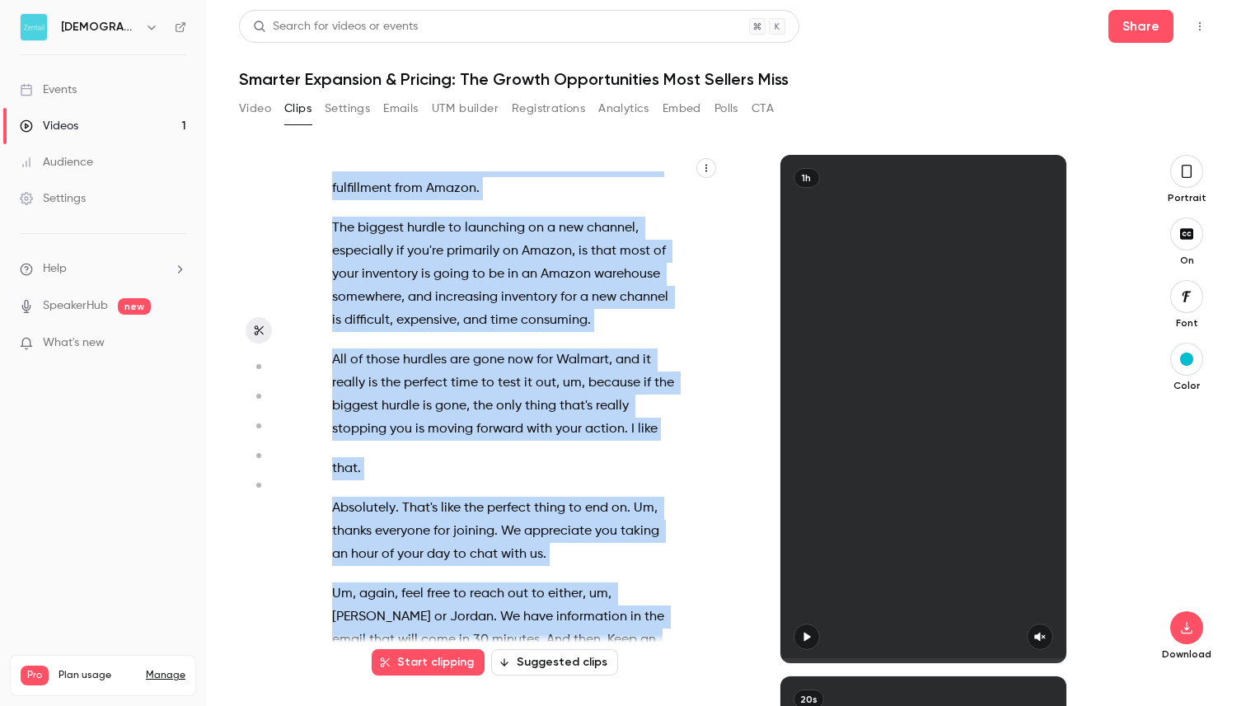
drag, startPoint x: 331, startPoint y: 184, endPoint x: 538, endPoint y: 609, distance: 472.9
click at [538, 609] on div "Thanks for joining us [DATE] . We're excited to have you here . We're gonna giv…" at bounding box center [512, 417] width 400 height 492
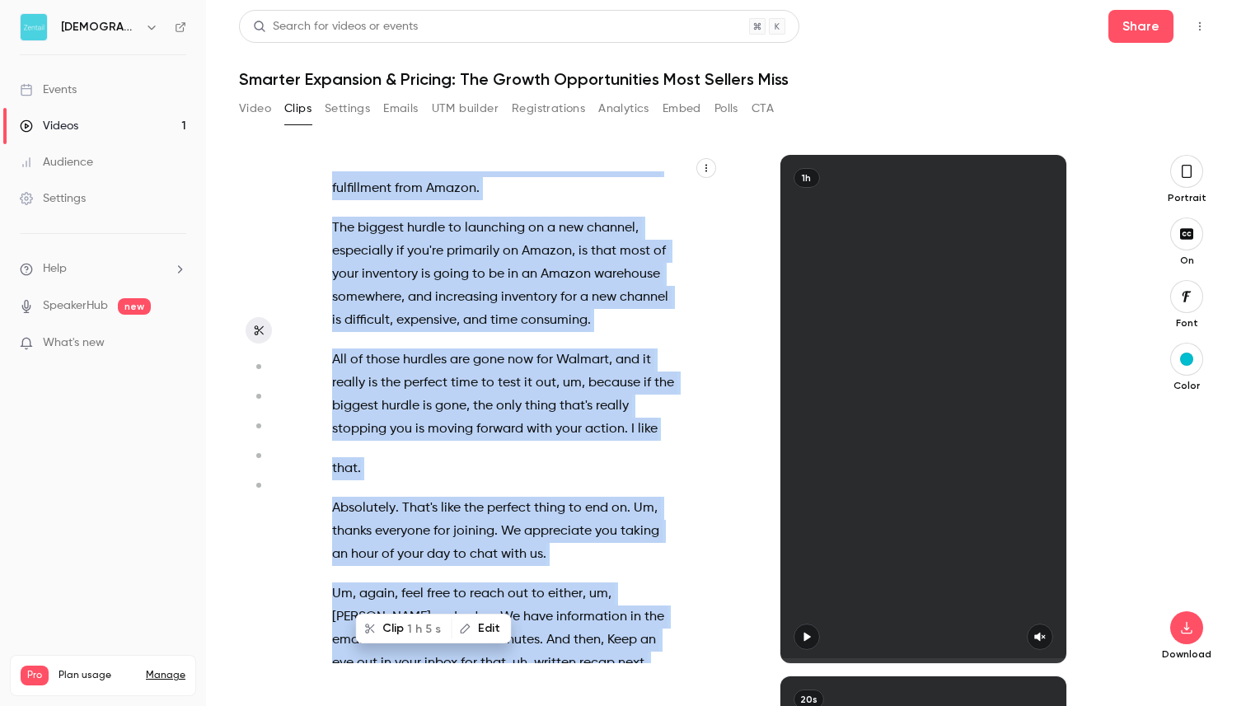
copy div "Thanks for joining us today . We're excited to have you here . We're gonna give…"
click at [538, 609] on div "Thanks for joining us [DATE] . We're excited to have you here . We're gonna giv…" at bounding box center [512, 417] width 400 height 492
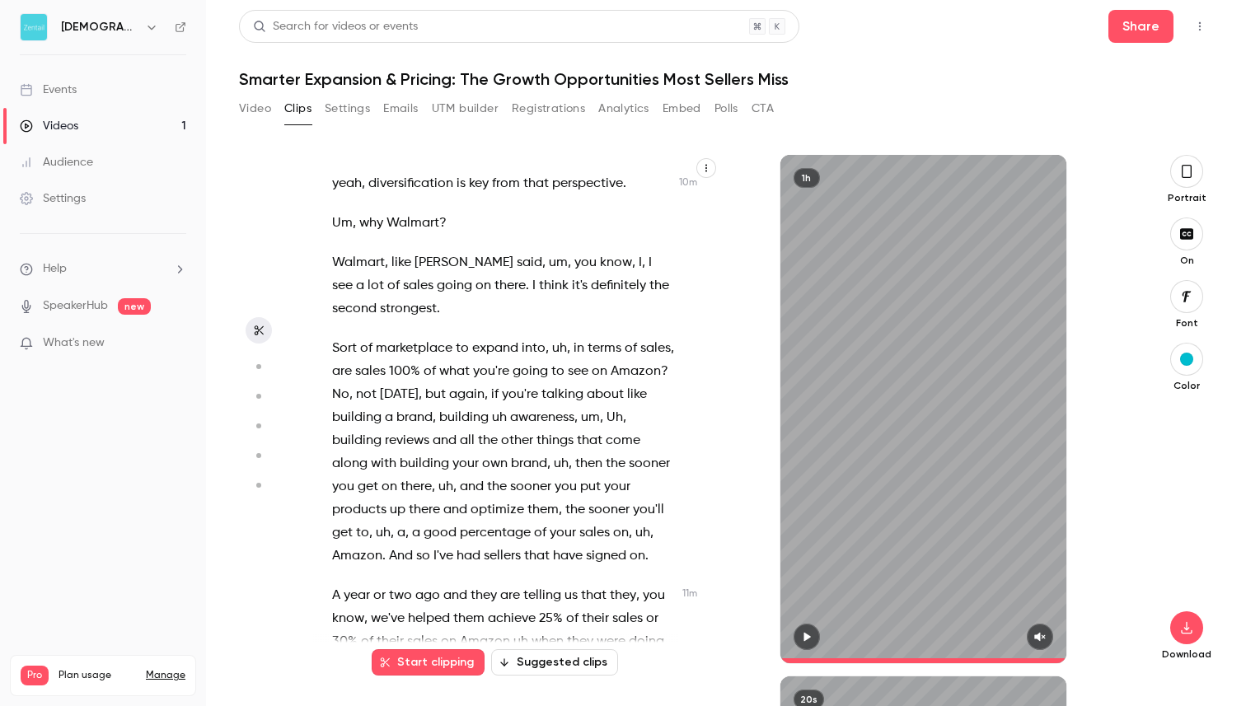
scroll to position [6013, 0]
click at [377, 606] on span "we've" at bounding box center [388, 617] width 34 height 23
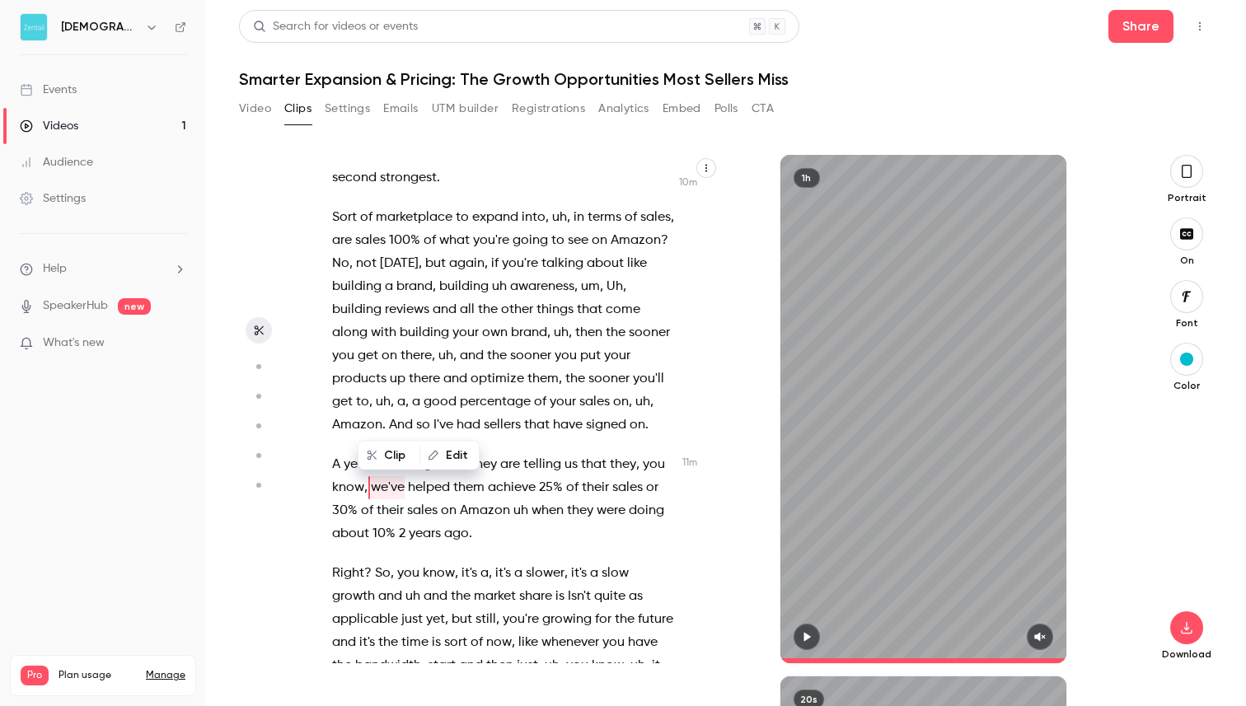
scroll to position [6143, 0]
click at [805, 638] on icon "button" at bounding box center [807, 637] width 7 height 9
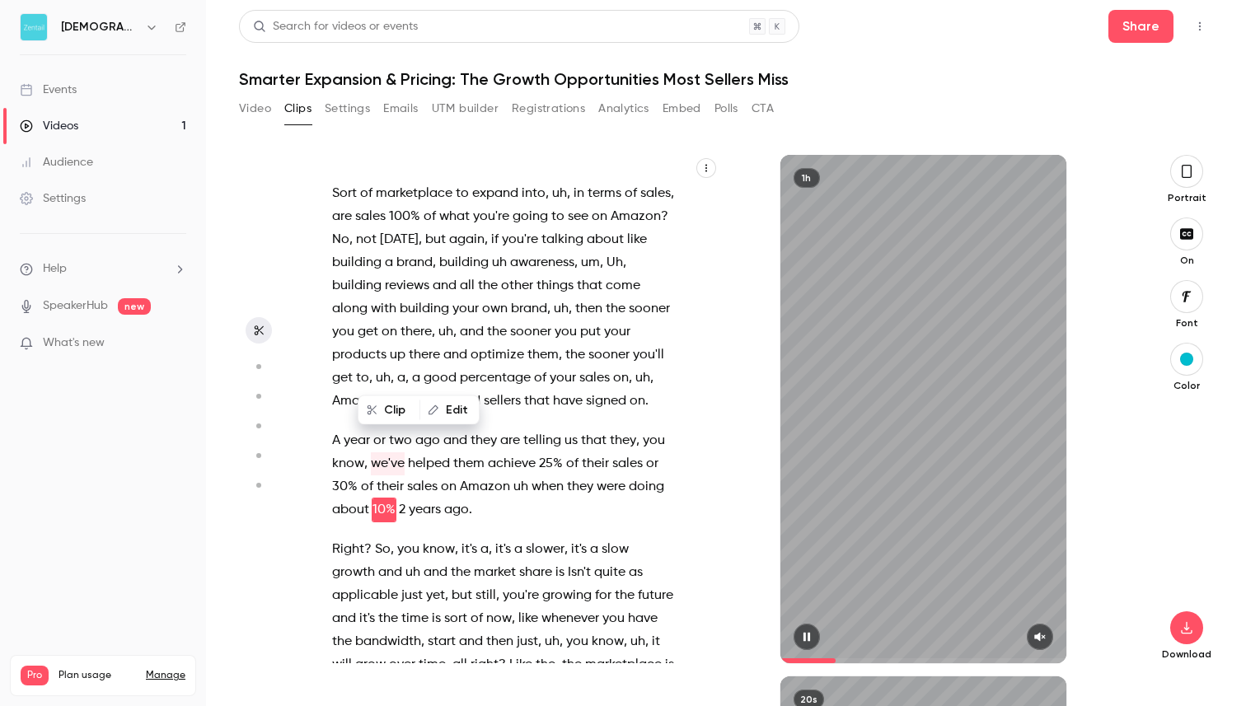
scroll to position [6189, 0]
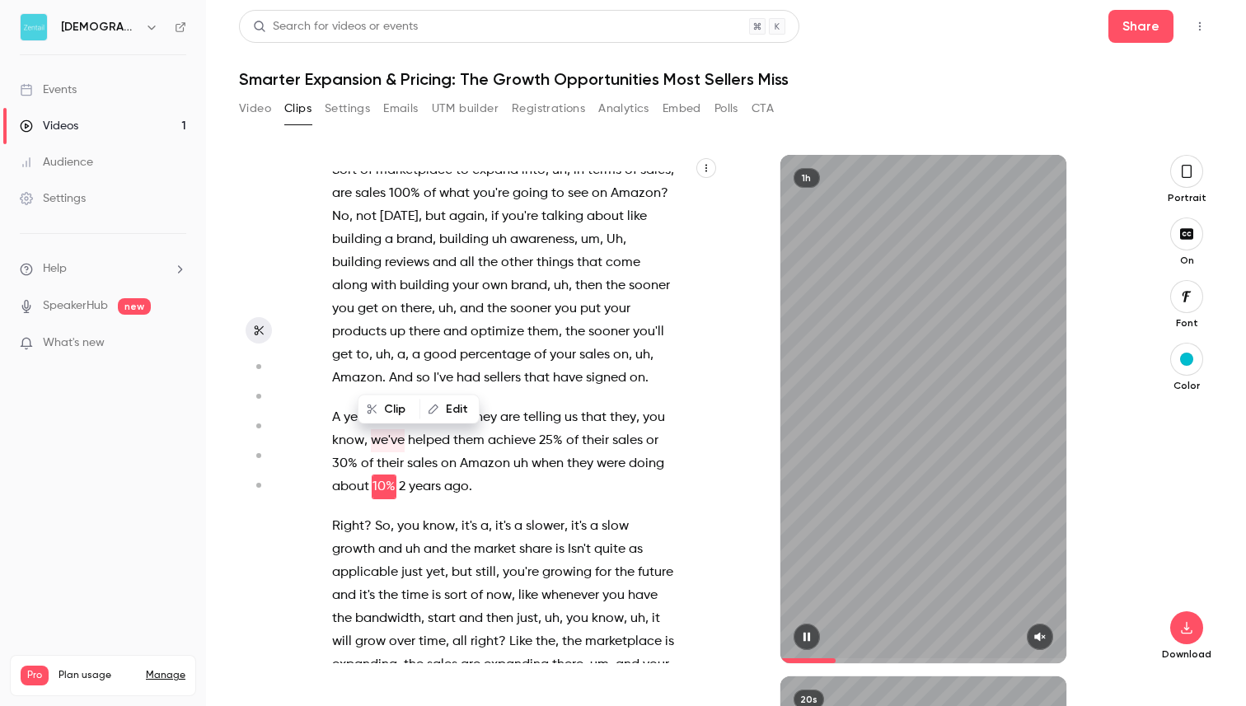
drag, startPoint x: 799, startPoint y: 634, endPoint x: 605, endPoint y: 391, distance: 310.9
click at [799, 634] on button "button" at bounding box center [807, 637] width 26 height 26
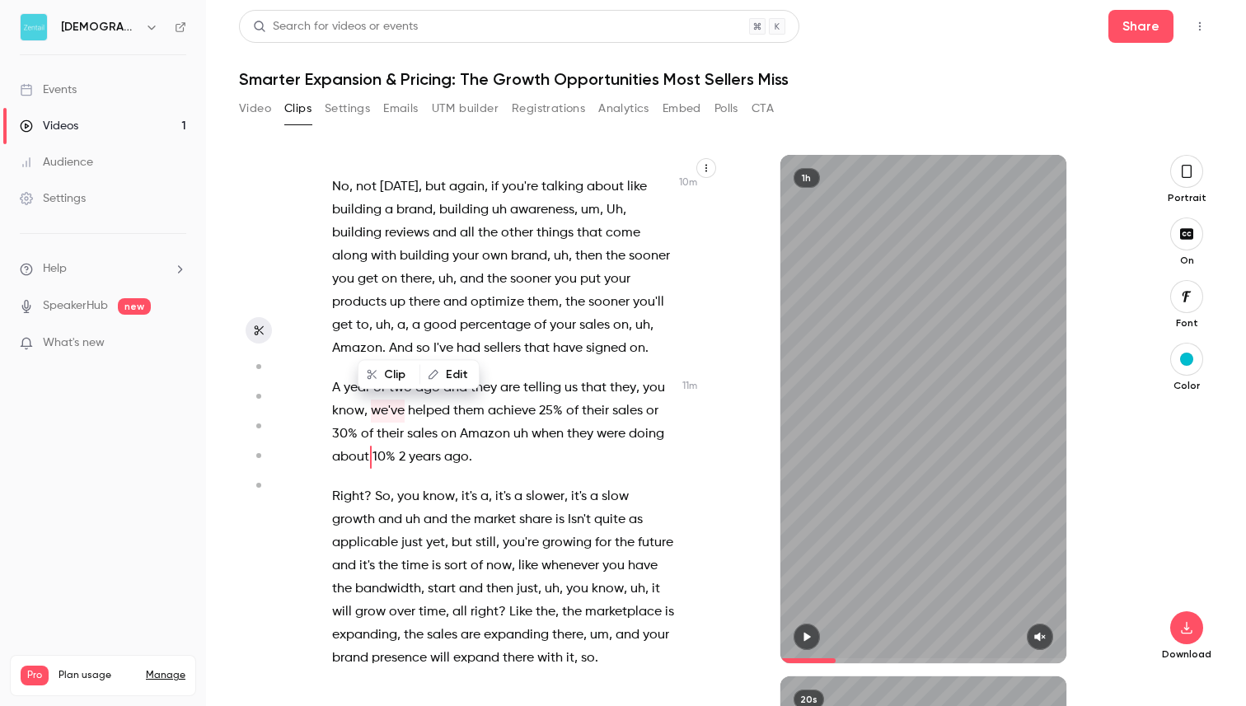
scroll to position [6224, 0]
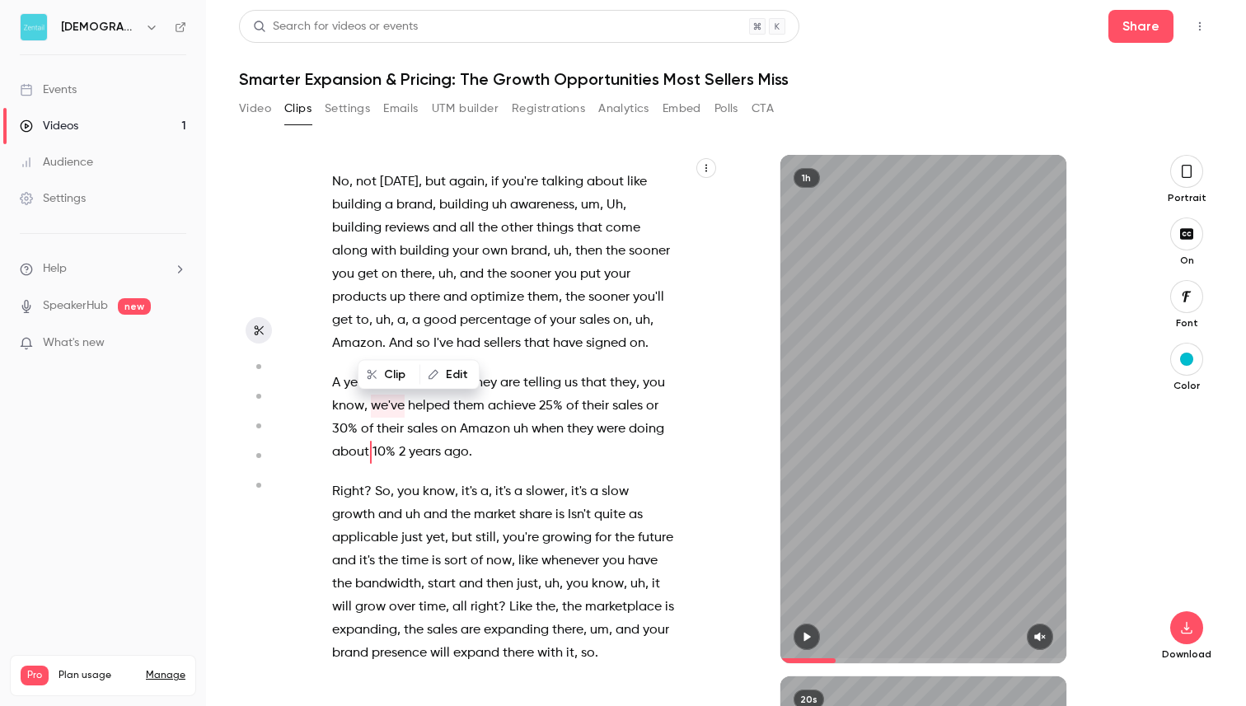
click at [580, 384] on p "A year or two ago and they are telling us that they , you know , we've helped t…" at bounding box center [503, 418] width 342 height 92
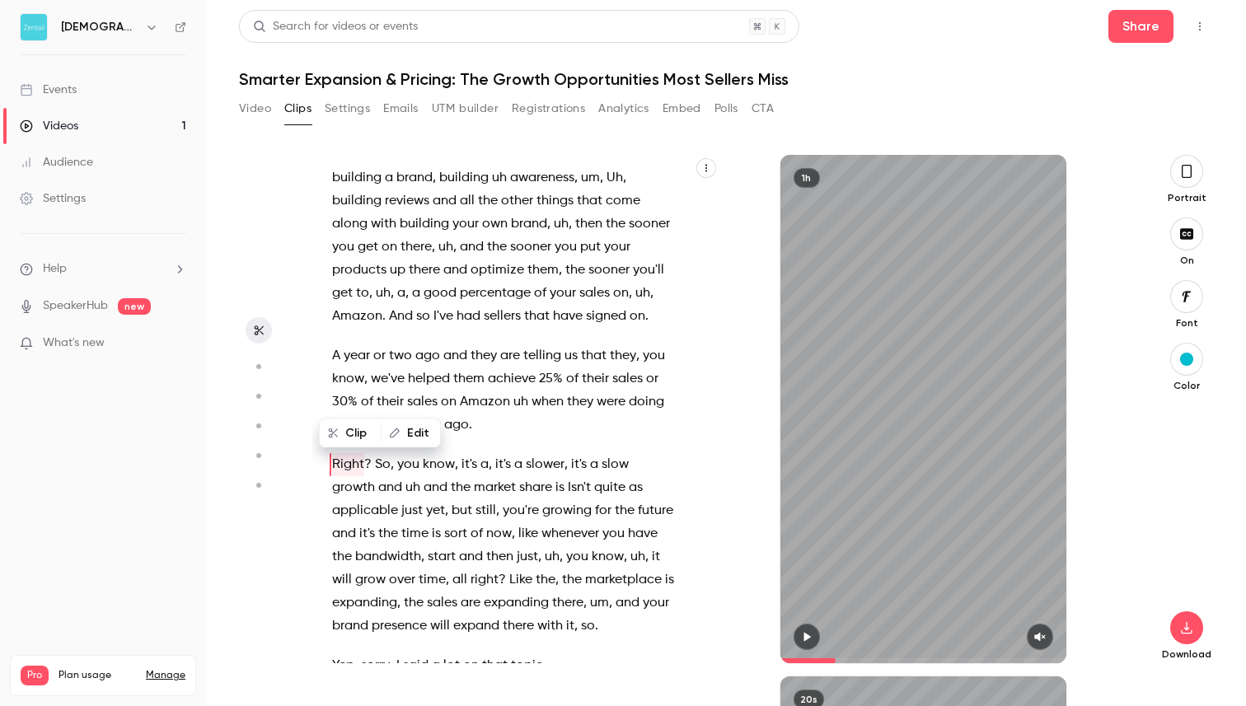
scroll to position [6252, 0]
click at [541, 354] on p "A year or two ago and they are telling us that they , you know , we've helped t…" at bounding box center [503, 389] width 342 height 92
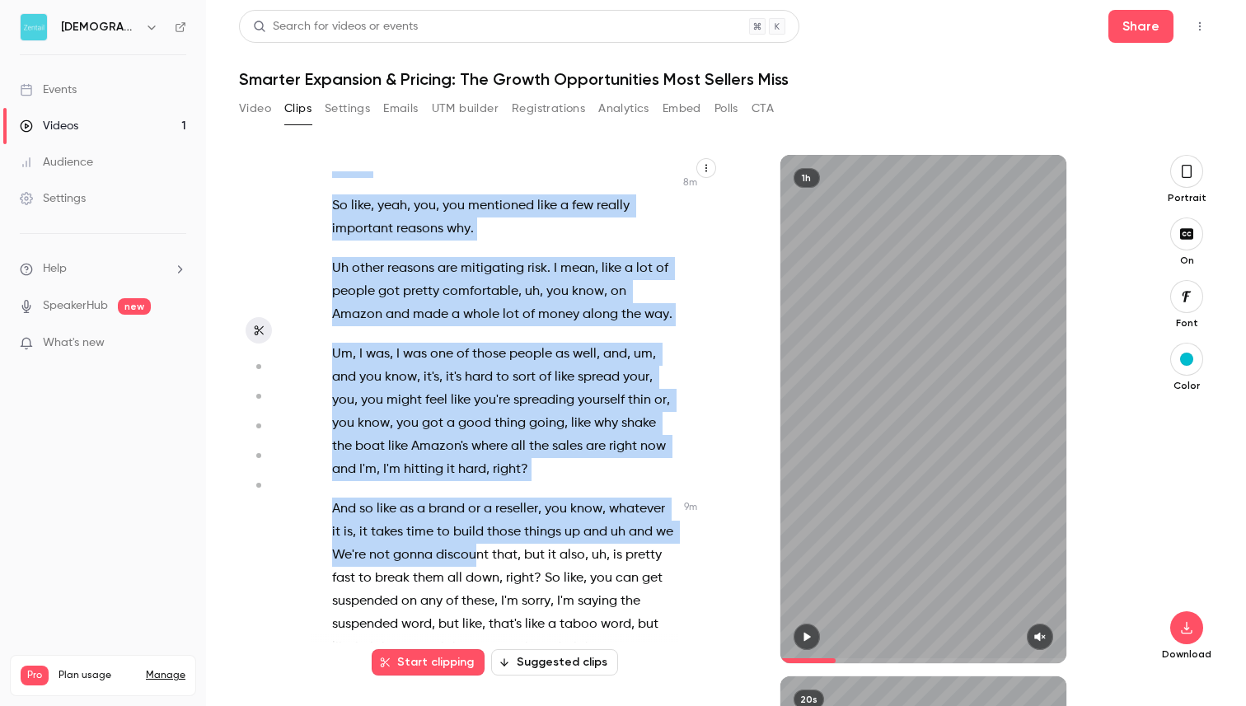
scroll to position [5922, 0]
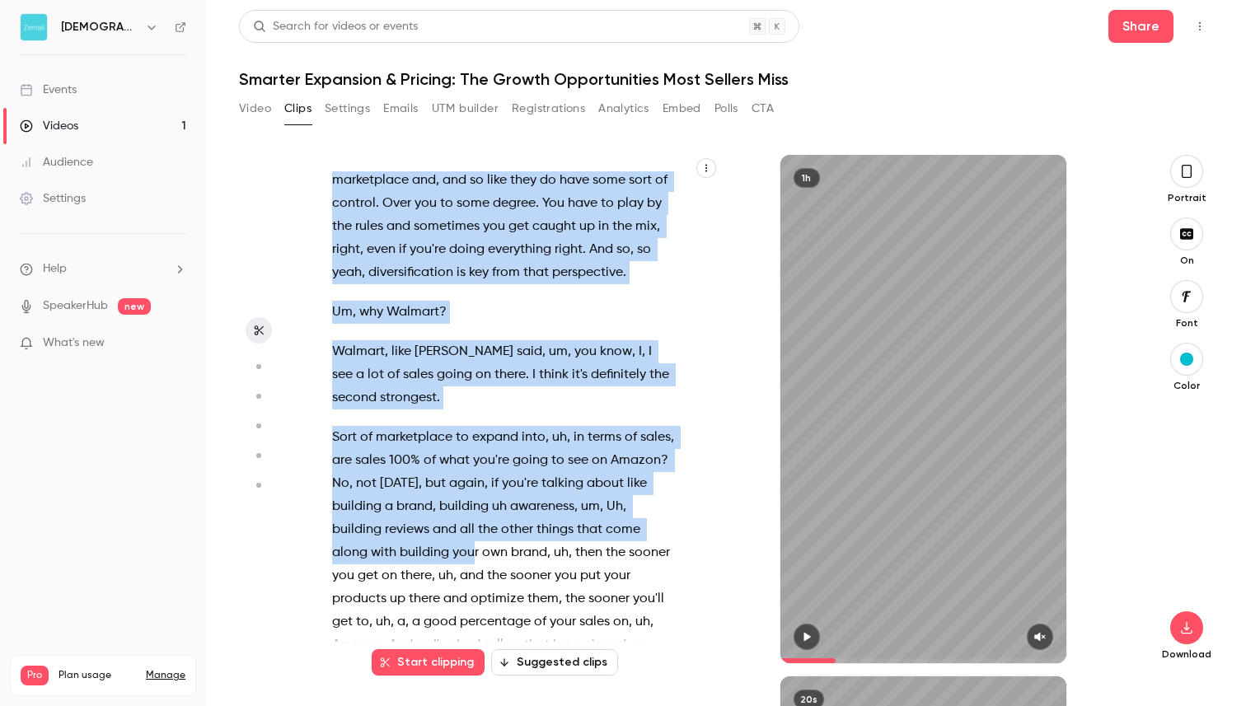
drag, startPoint x: 333, startPoint y: 181, endPoint x: 471, endPoint y: 477, distance: 326.7
click at [471, 477] on div "Thanks for joining us [DATE] . We're excited to have you here . We're gonna giv…" at bounding box center [512, 417] width 400 height 492
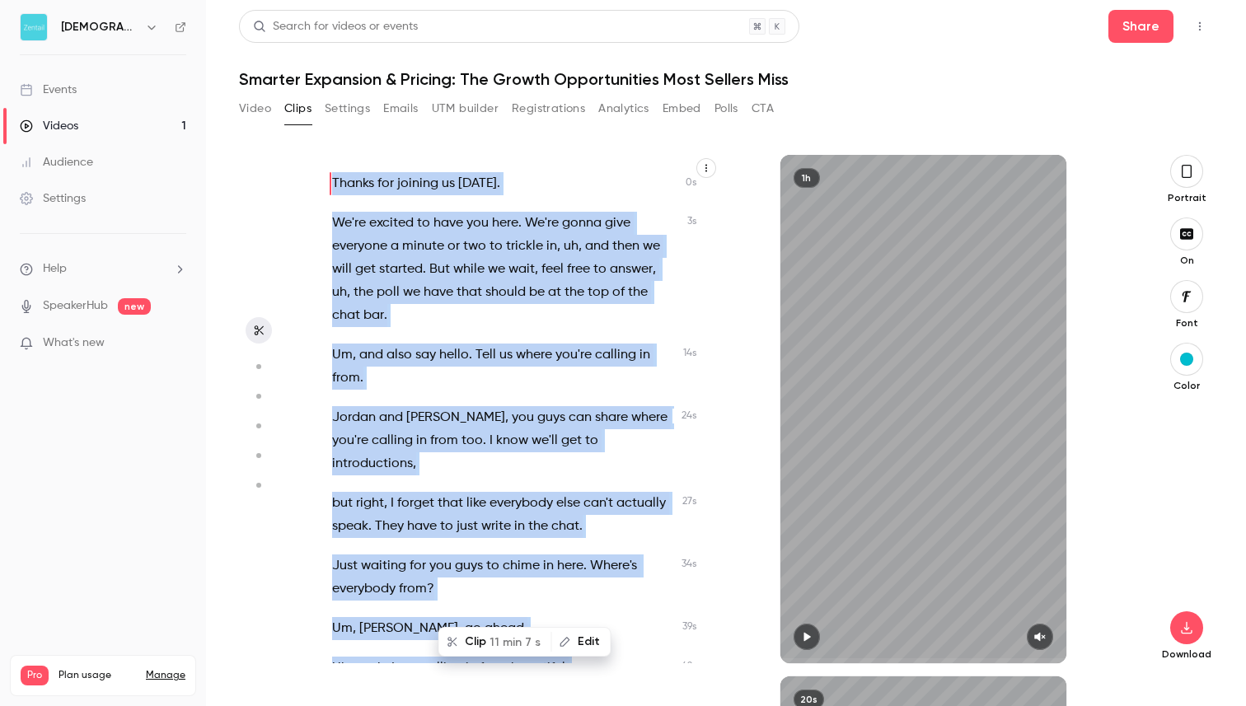
scroll to position [0, 0]
click at [551, 177] on p "Thanks for joining us today ." at bounding box center [503, 184] width 342 height 23
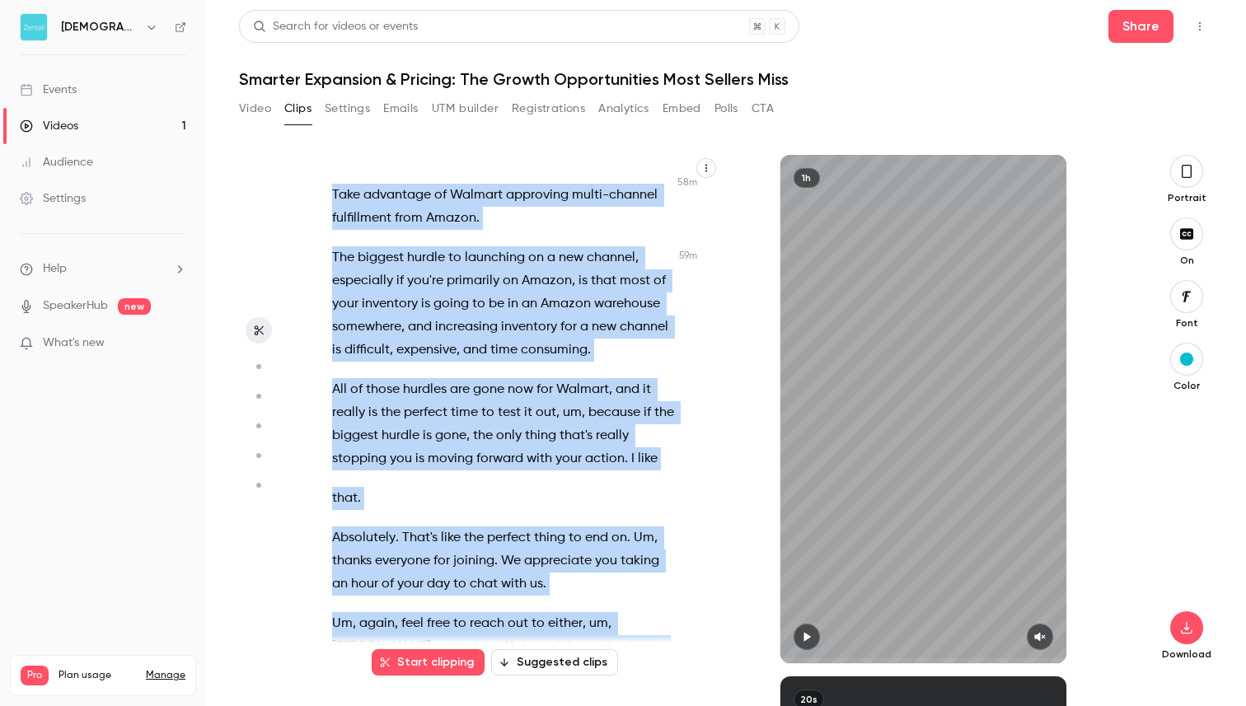
scroll to position [31610, 0]
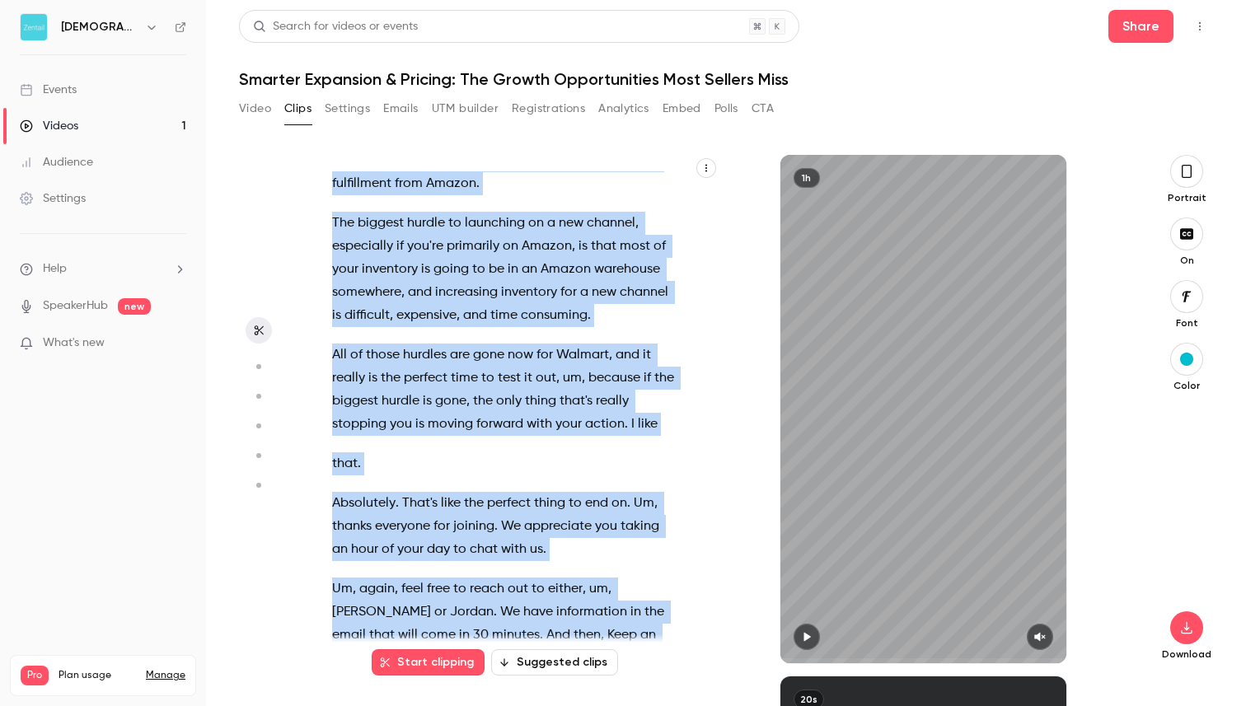
drag, startPoint x: 333, startPoint y: 185, endPoint x: 554, endPoint y: 599, distance: 469.7
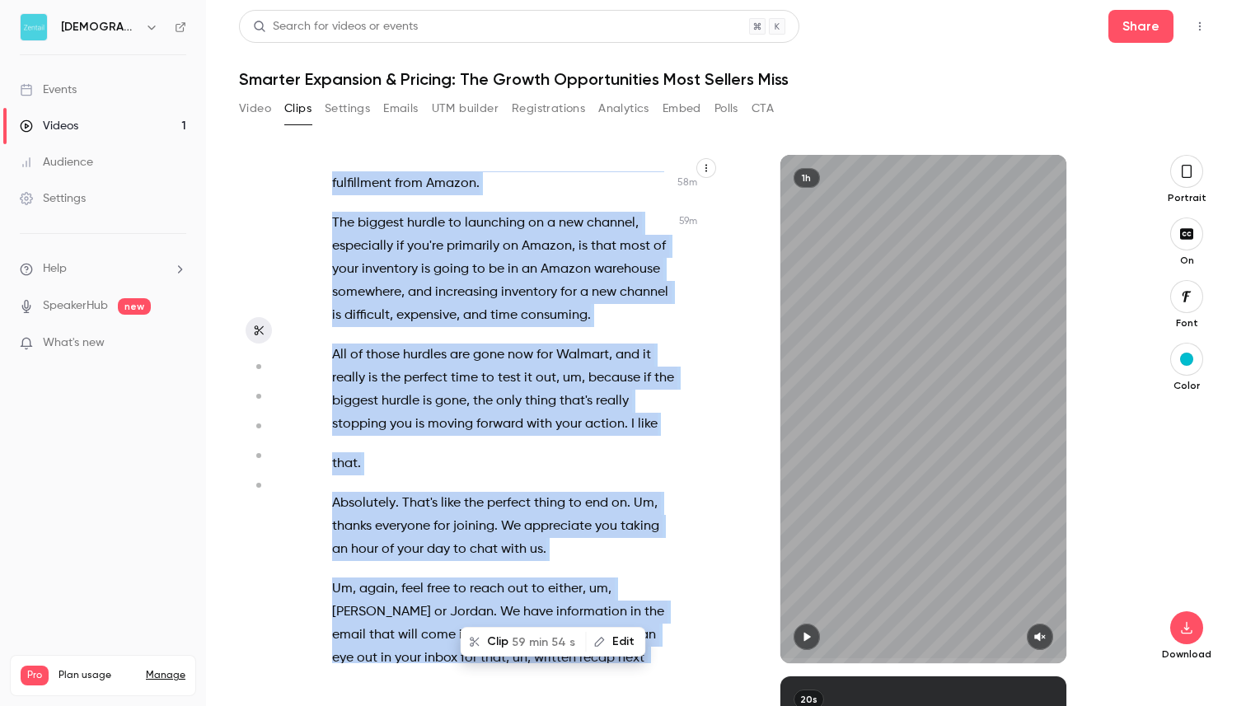
copy div "of the chat bar . Um , and also say hello . Tell us where you're calling in fro…"
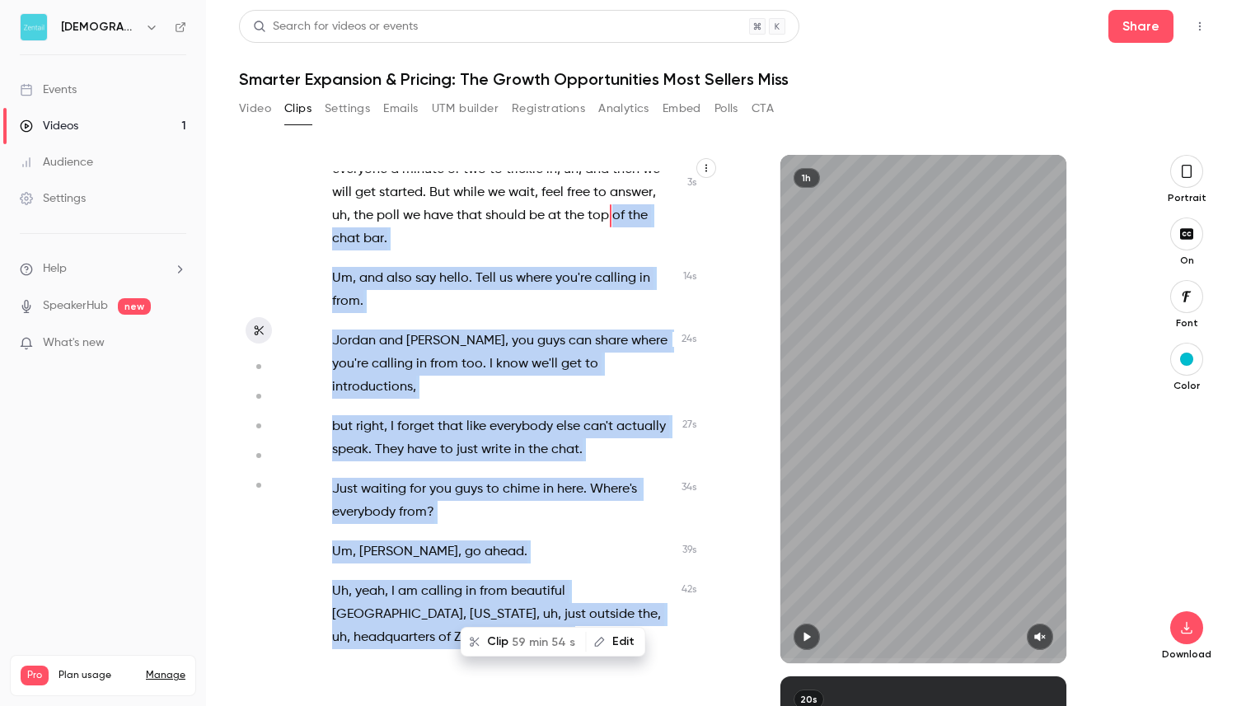
scroll to position [0, 0]
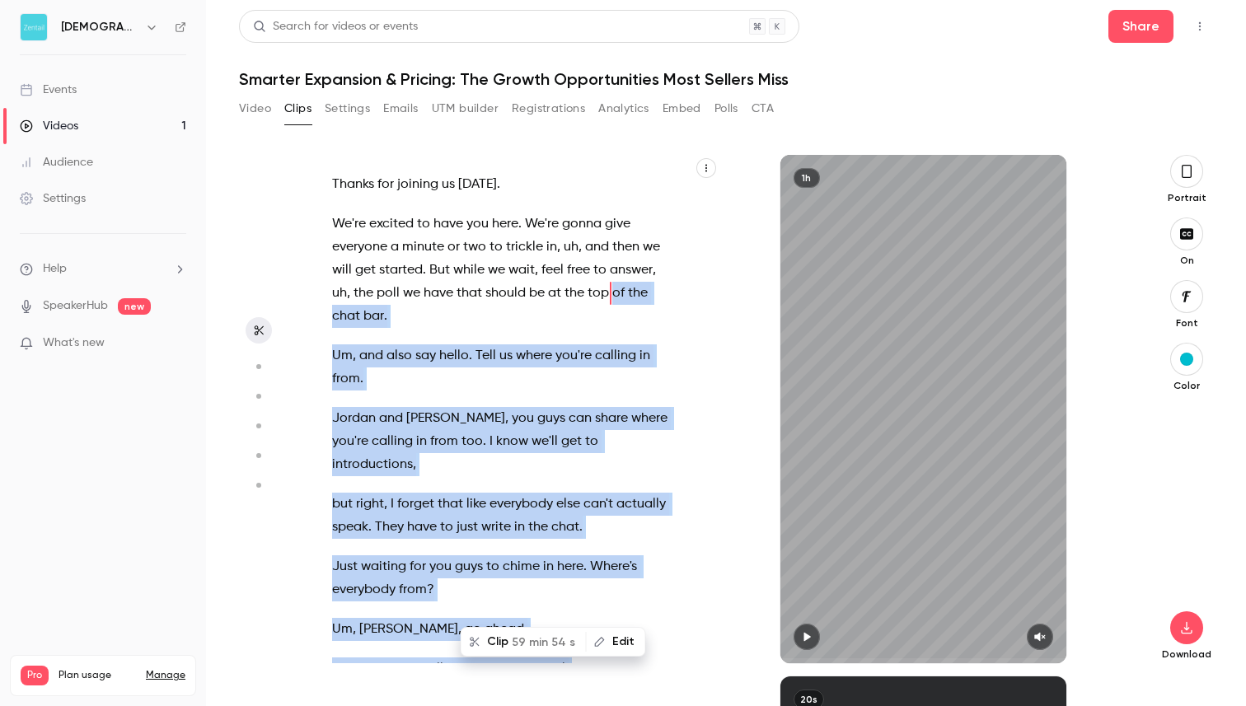
click at [684, 258] on div "Thanks for joining us [DATE] . We're excited to have you here . We're gonna giv…" at bounding box center [512, 417] width 400 height 492
click at [662, 307] on p "We're excited to have you here . We're gonna give everyone a minute or two to t…" at bounding box center [503, 270] width 342 height 115
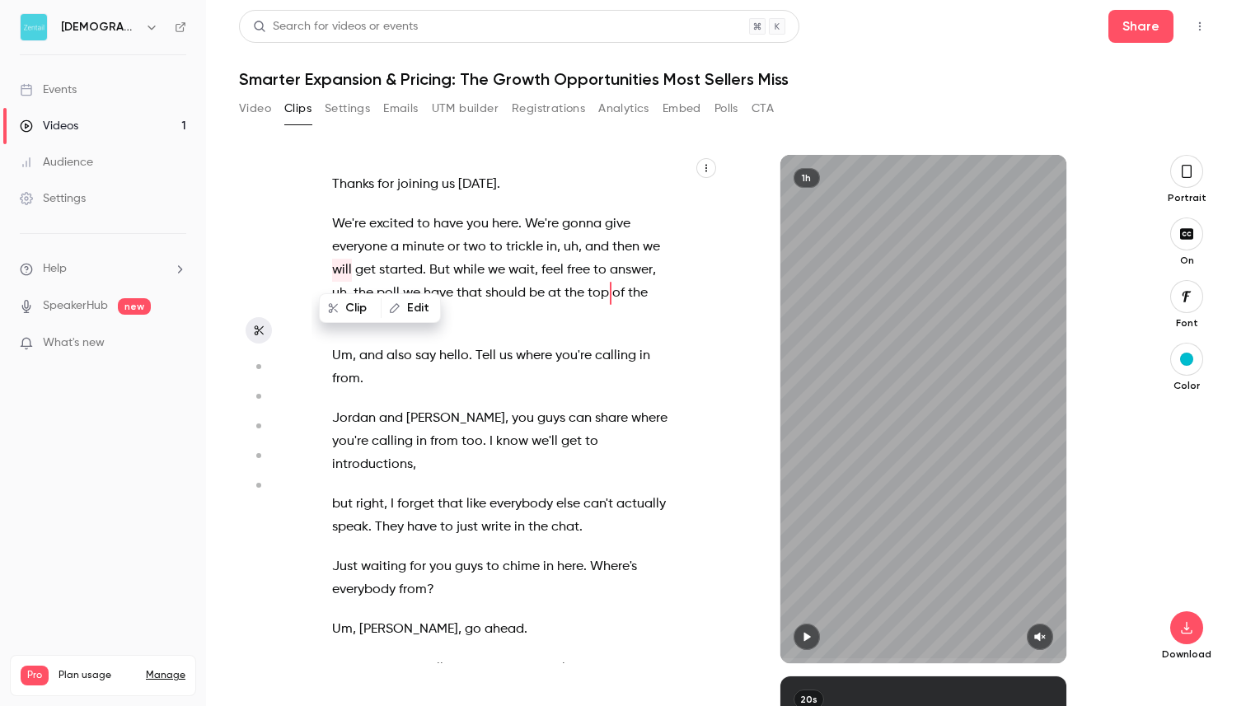
click at [562, 313] on p "We're excited to have you here . We're gonna give everyone a minute or two to t…" at bounding box center [503, 270] width 342 height 115
click at [702, 270] on div "Thanks for joining us [DATE] . We're excited to have you here . We're gonna giv…" at bounding box center [512, 417] width 400 height 492
type input "**"
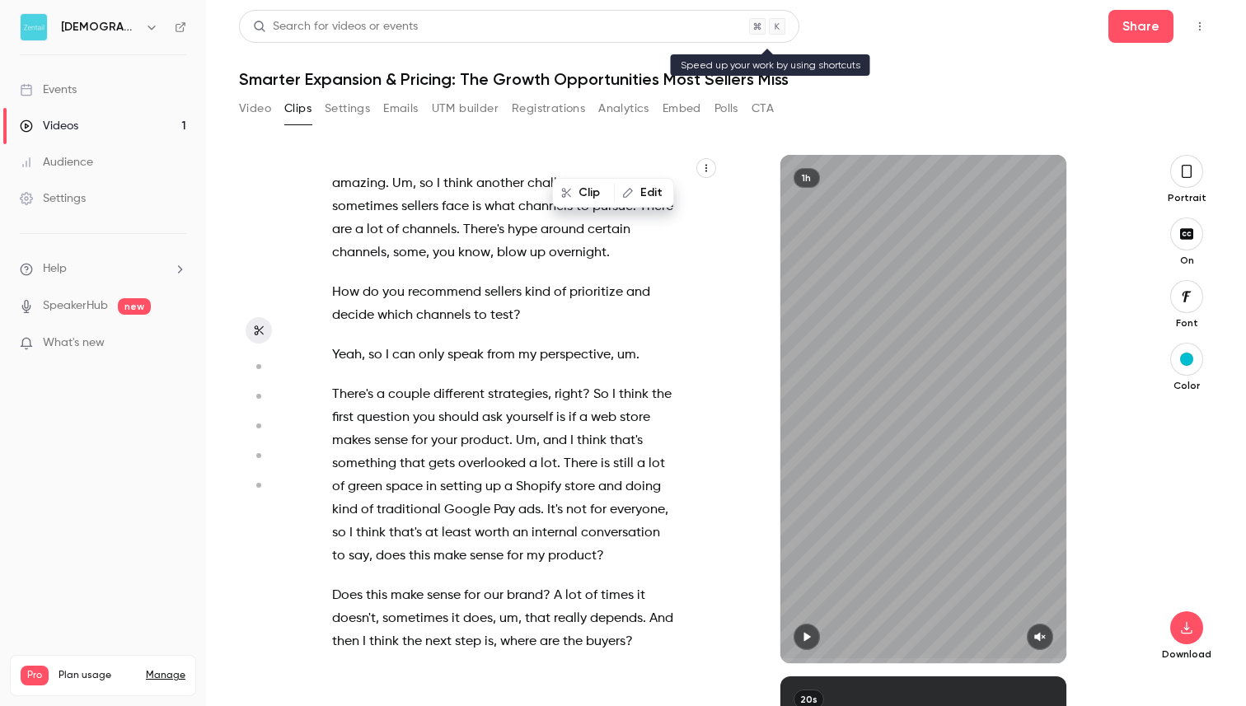
scroll to position [6842, 0]
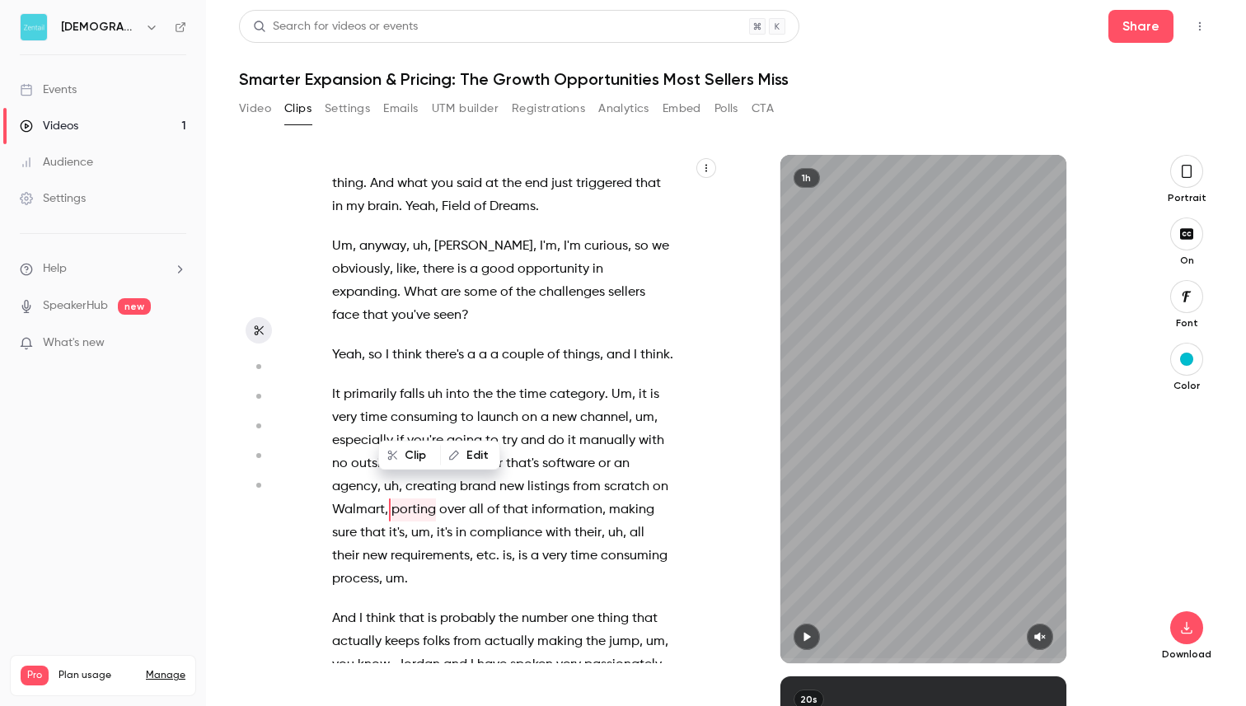
type input "*****"
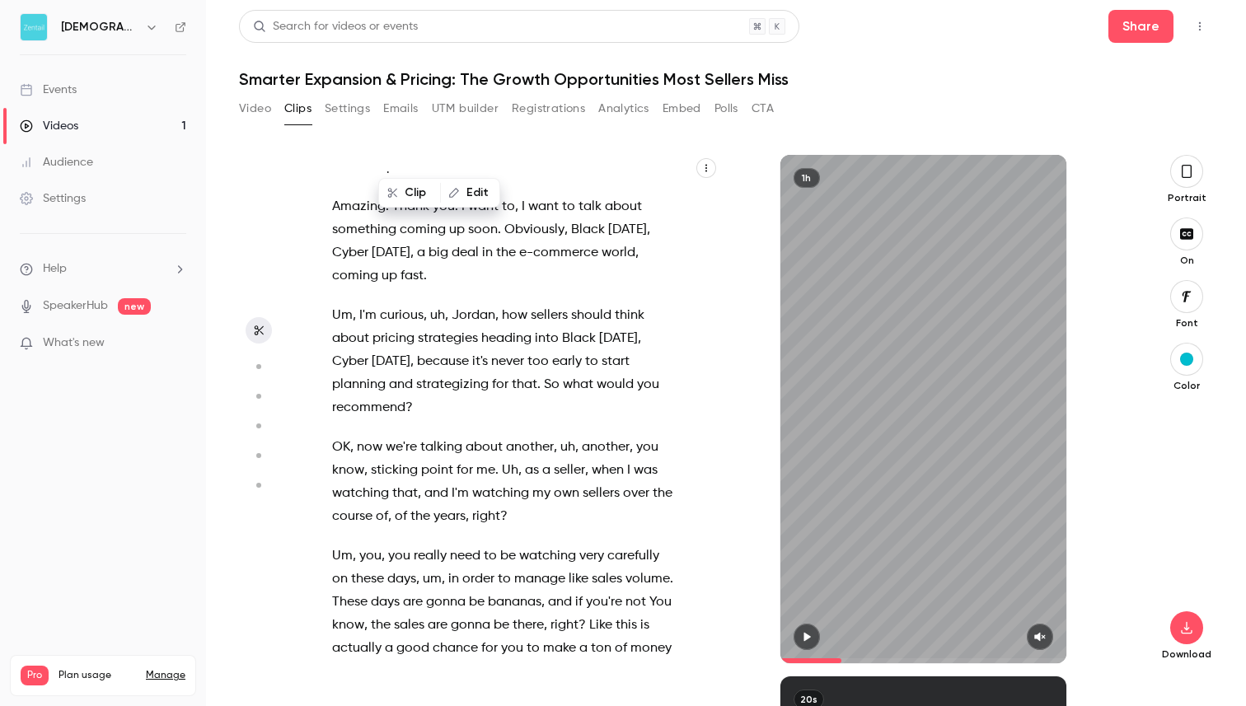
click at [251, 113] on button "Video" at bounding box center [255, 109] width 32 height 26
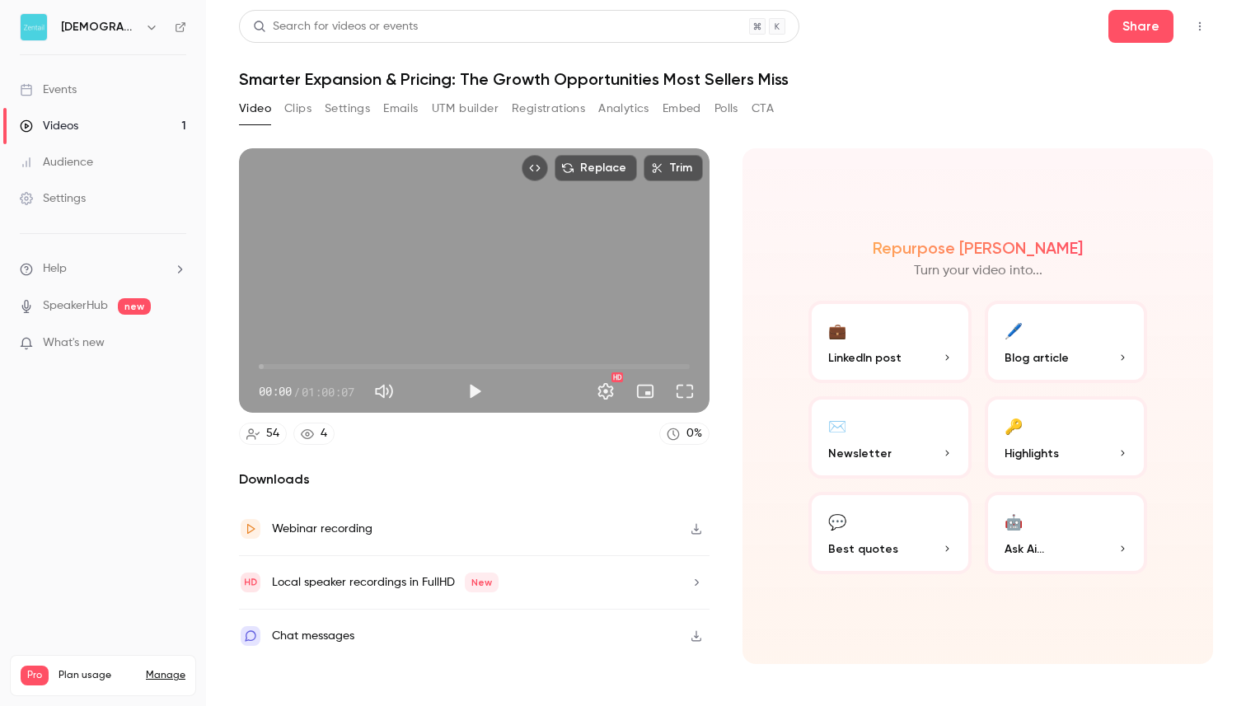
click at [350, 107] on button "Settings" at bounding box center [347, 109] width 45 height 26
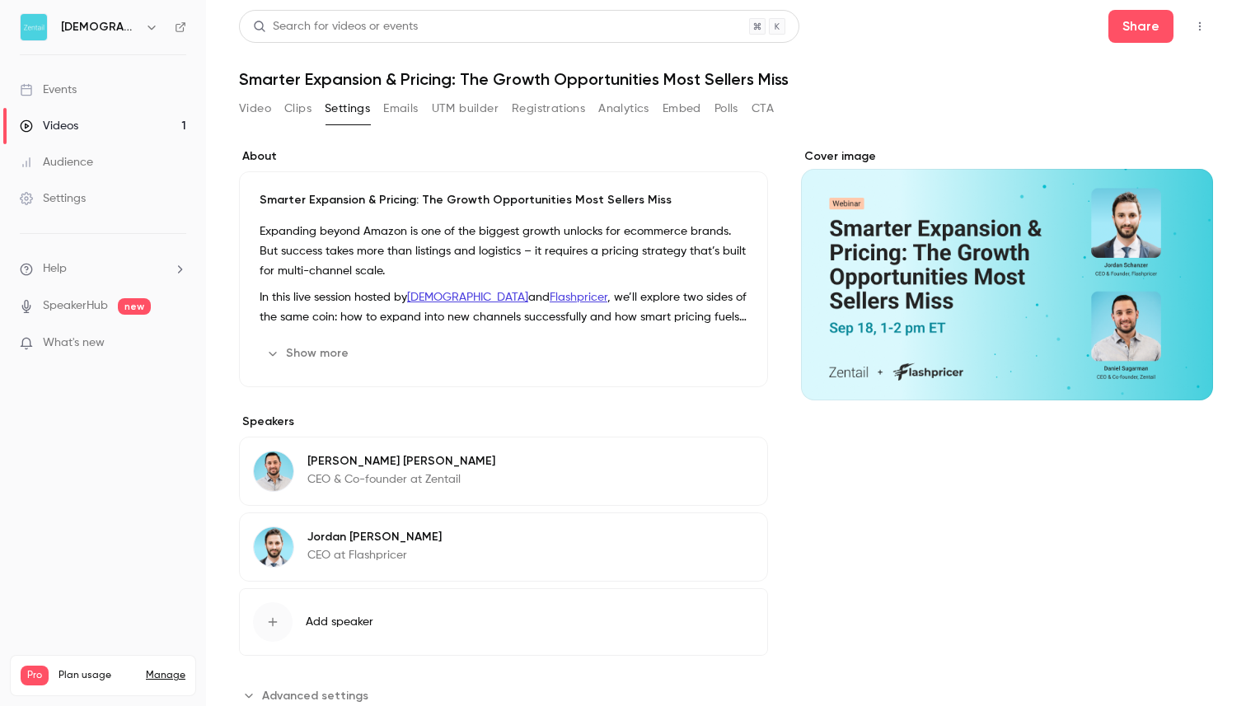
click at [315, 345] on button "Show more" at bounding box center [309, 353] width 99 height 26
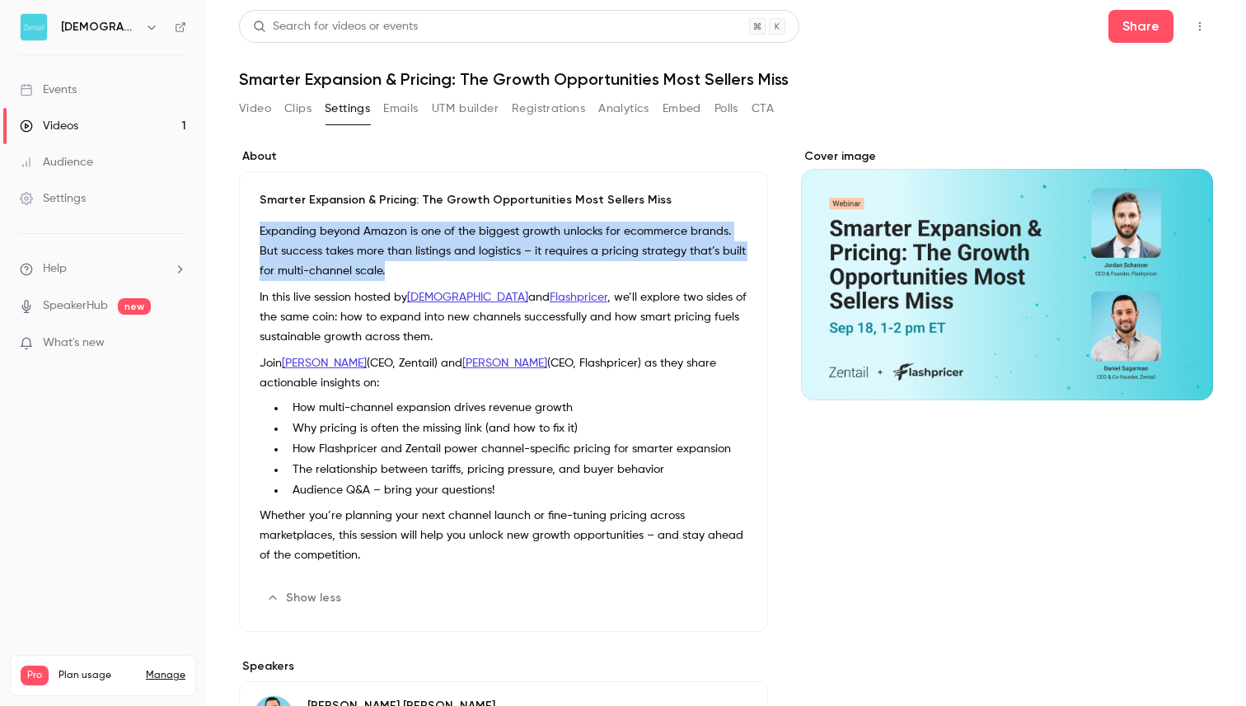
drag, startPoint x: 260, startPoint y: 228, endPoint x: 387, endPoint y: 274, distance: 134.3
click at [387, 274] on p "Expanding beyond Amazon is one of the biggest growth unlocks for ecommerce bran…" at bounding box center [504, 251] width 488 height 59
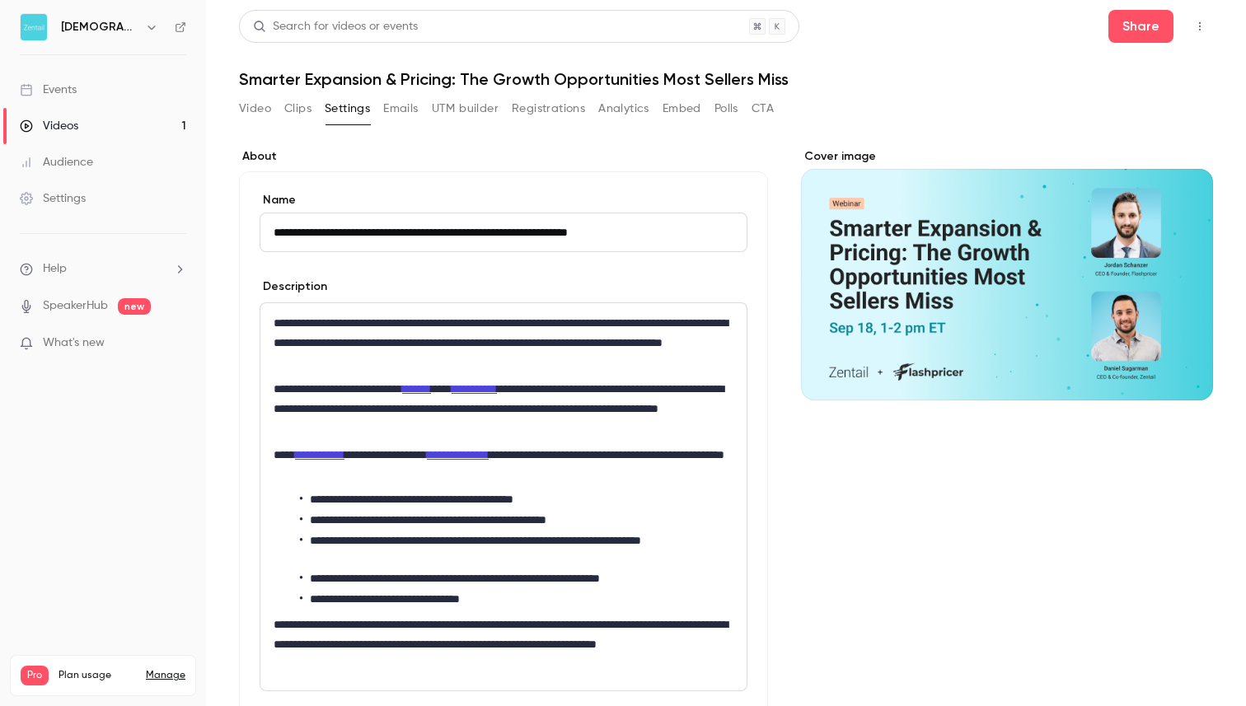
click at [380, 345] on p "**********" at bounding box center [504, 342] width 460 height 59
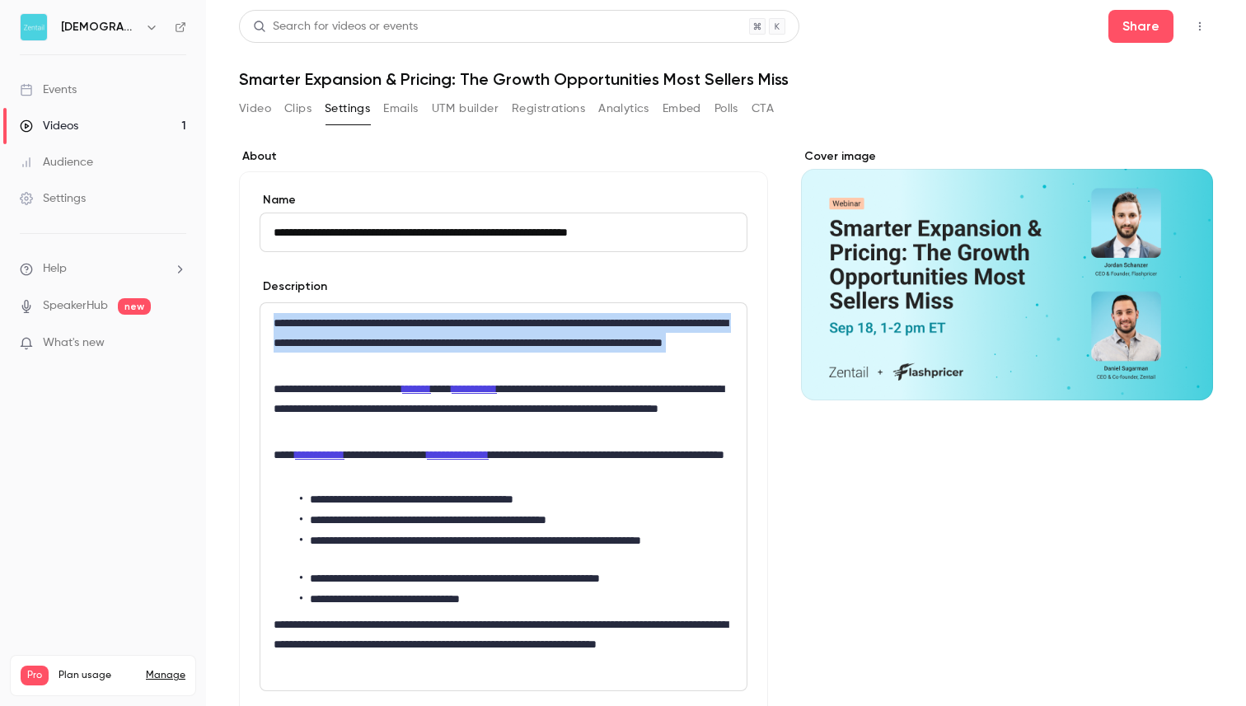
click at [380, 345] on p "**********" at bounding box center [504, 342] width 460 height 59
copy p "**********"
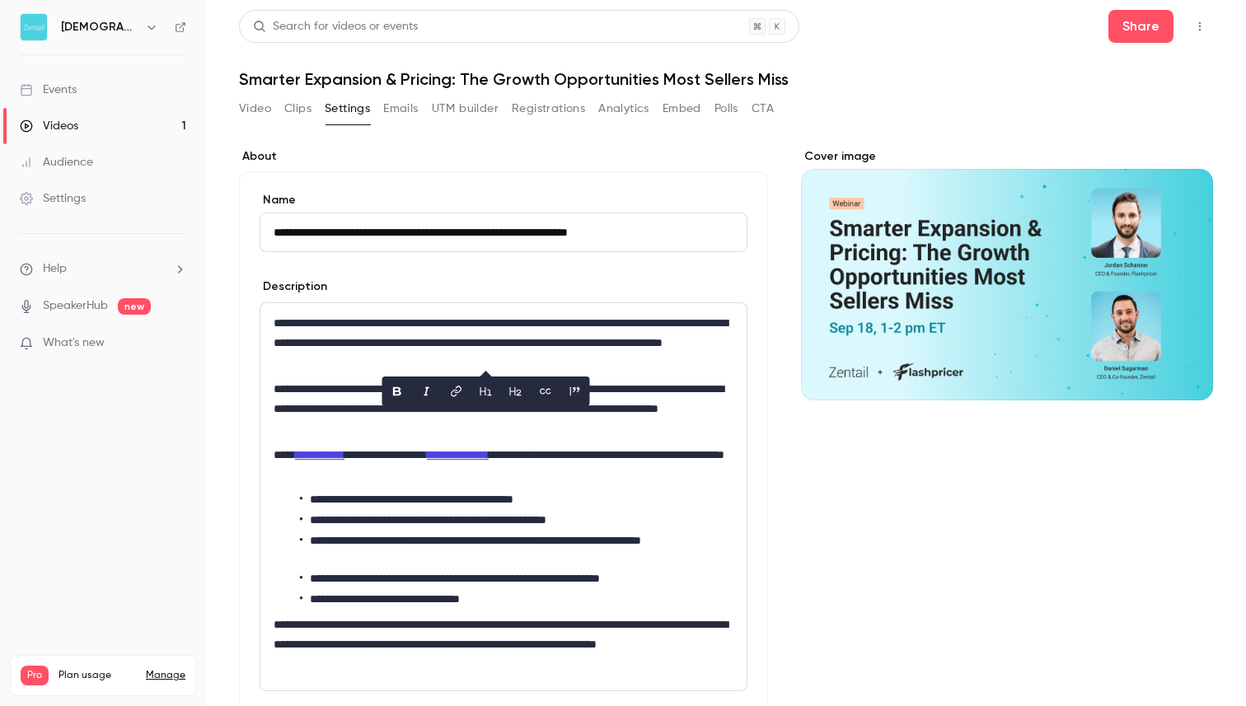
click at [448, 360] on p "**********" at bounding box center [504, 342] width 460 height 59
click at [499, 224] on input "**********" at bounding box center [504, 233] width 488 height 40
